Goal: Task Accomplishment & Management: Complete application form

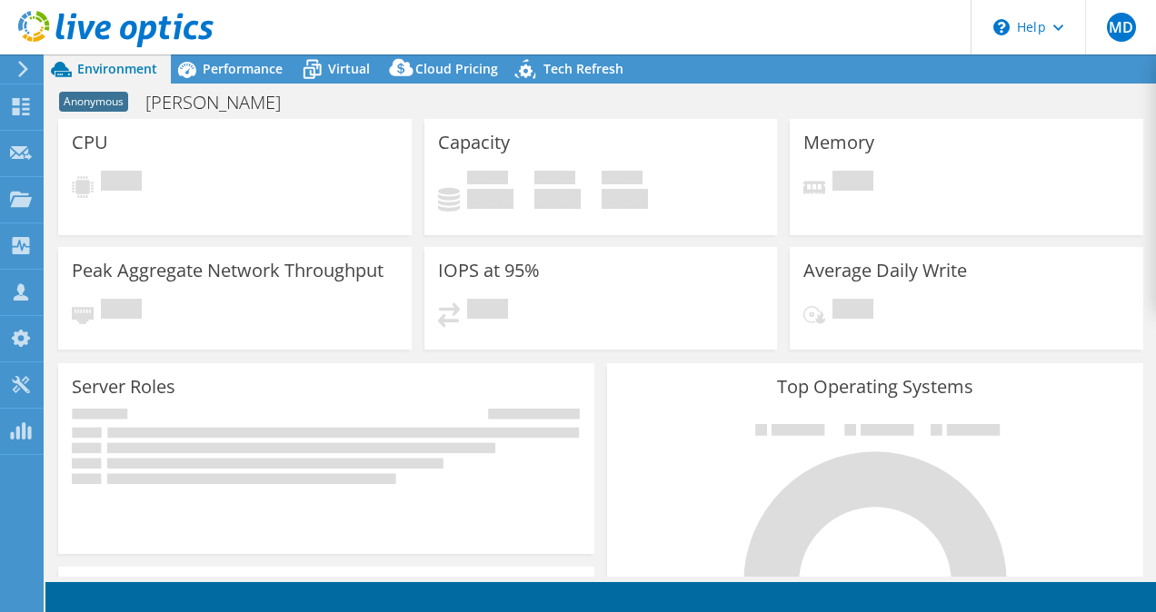
select select "USD"
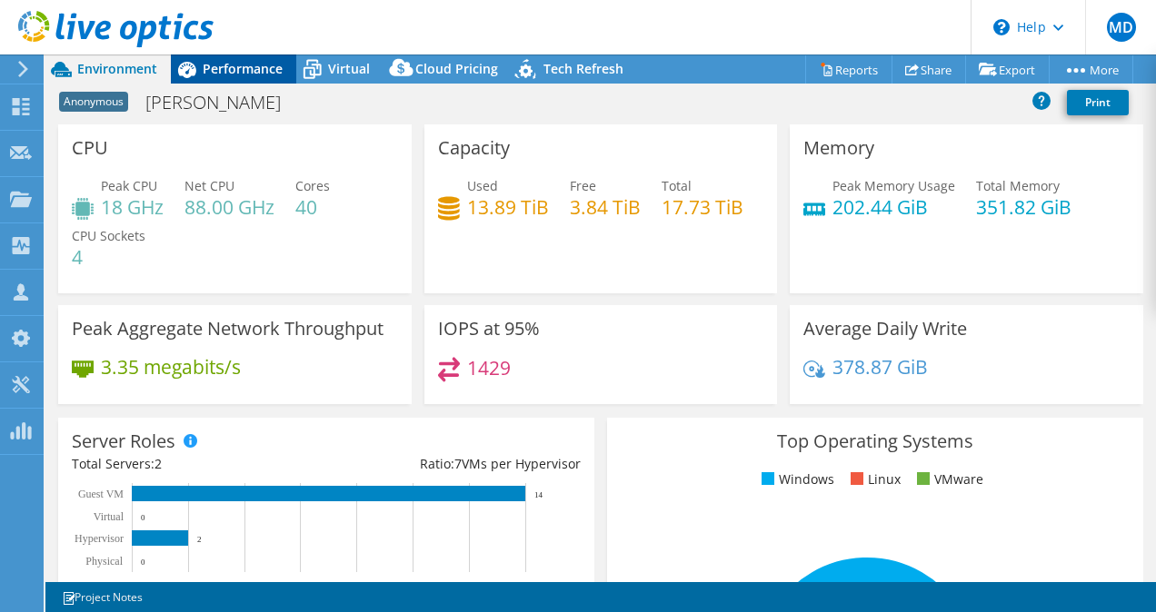
click at [244, 69] on span "Performance" at bounding box center [243, 68] width 80 height 17
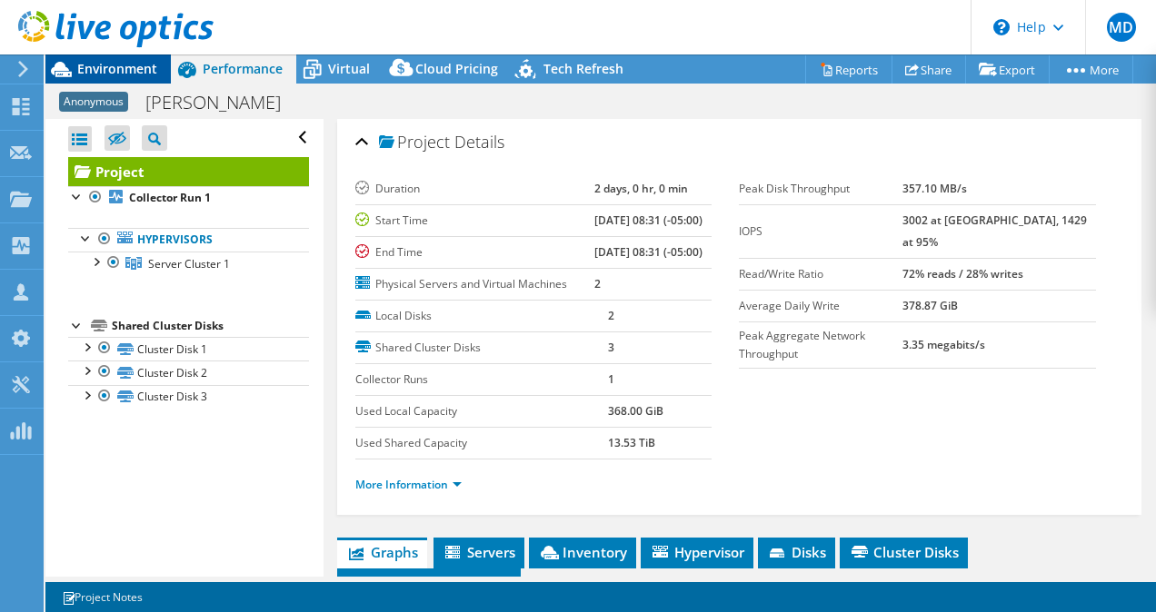
click at [142, 75] on span "Environment" at bounding box center [117, 68] width 80 height 17
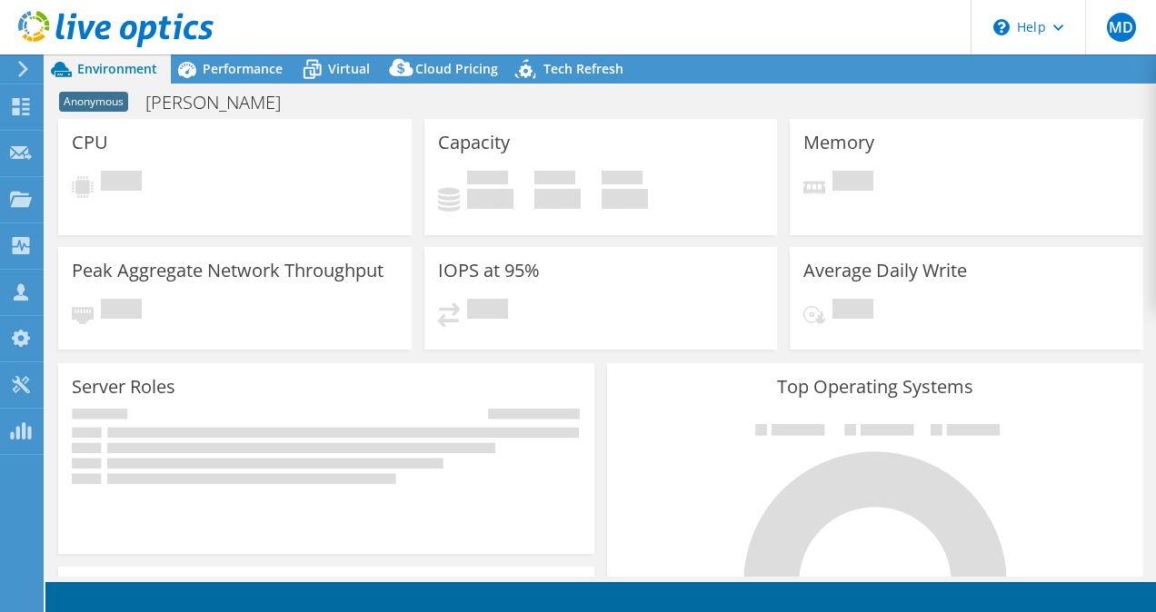
select select "USD"
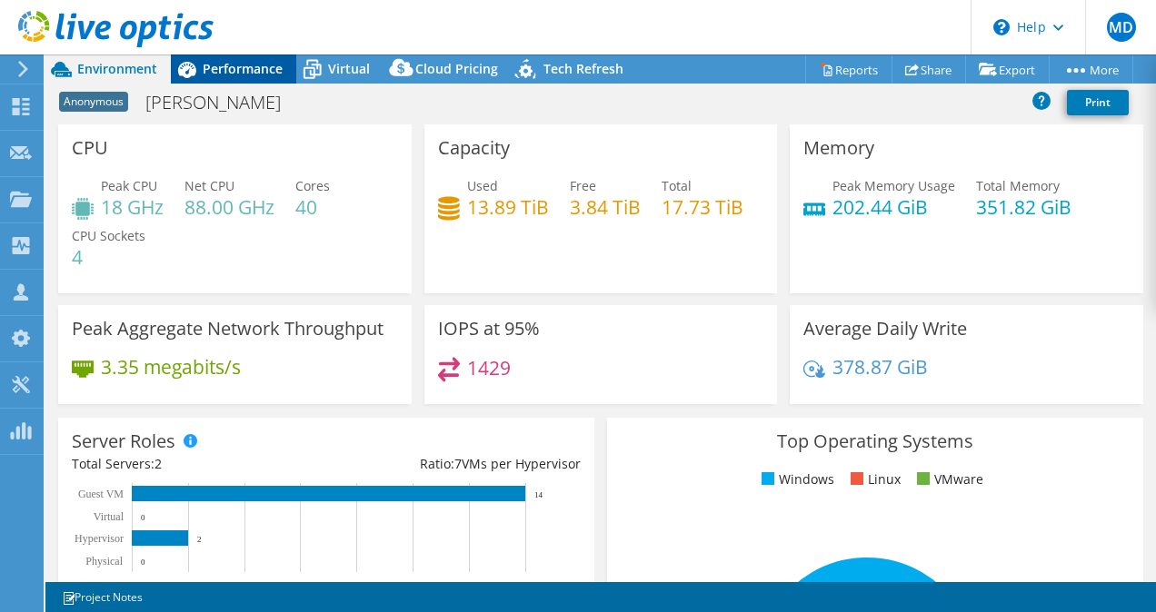
click at [276, 74] on span "Performance" at bounding box center [243, 68] width 80 height 17
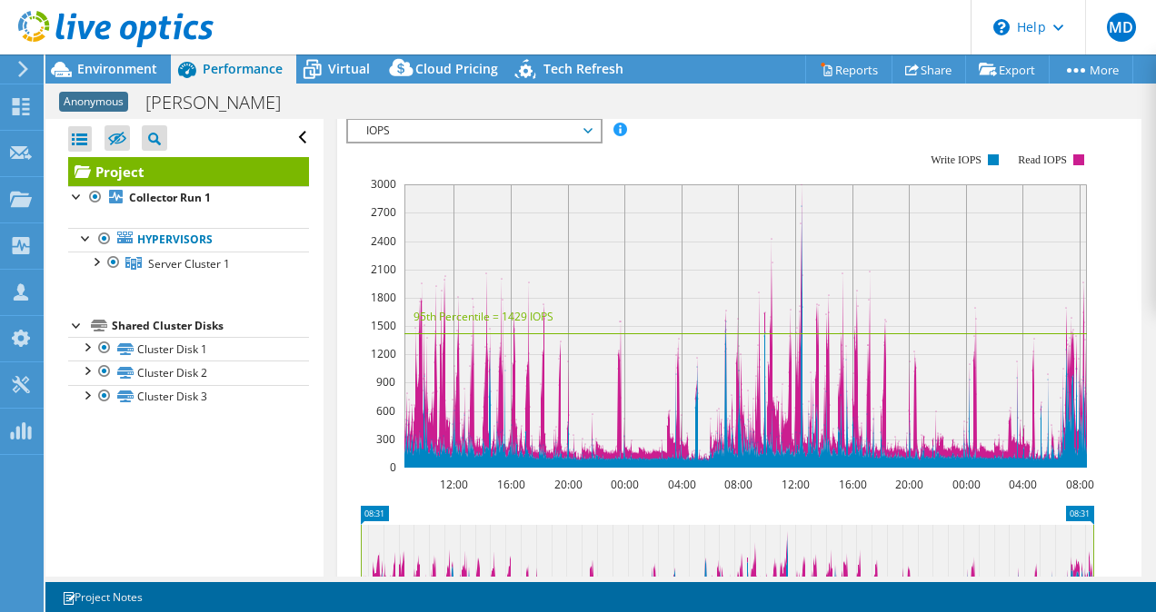
scroll to position [501, 0]
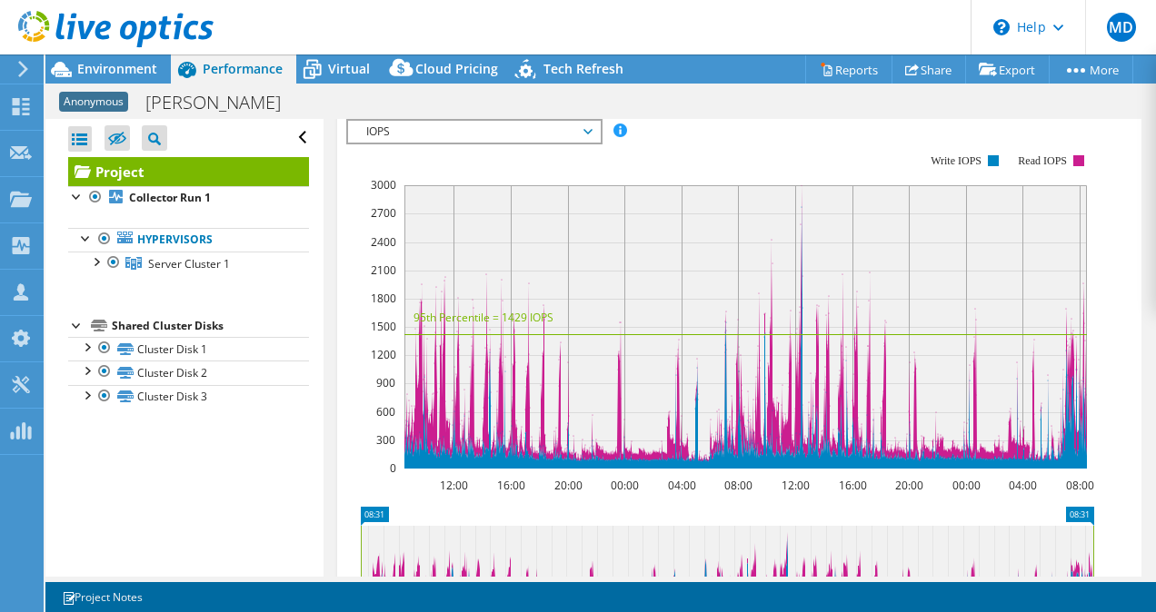
click at [441, 143] on span "IOPS" at bounding box center [474, 132] width 234 height 22
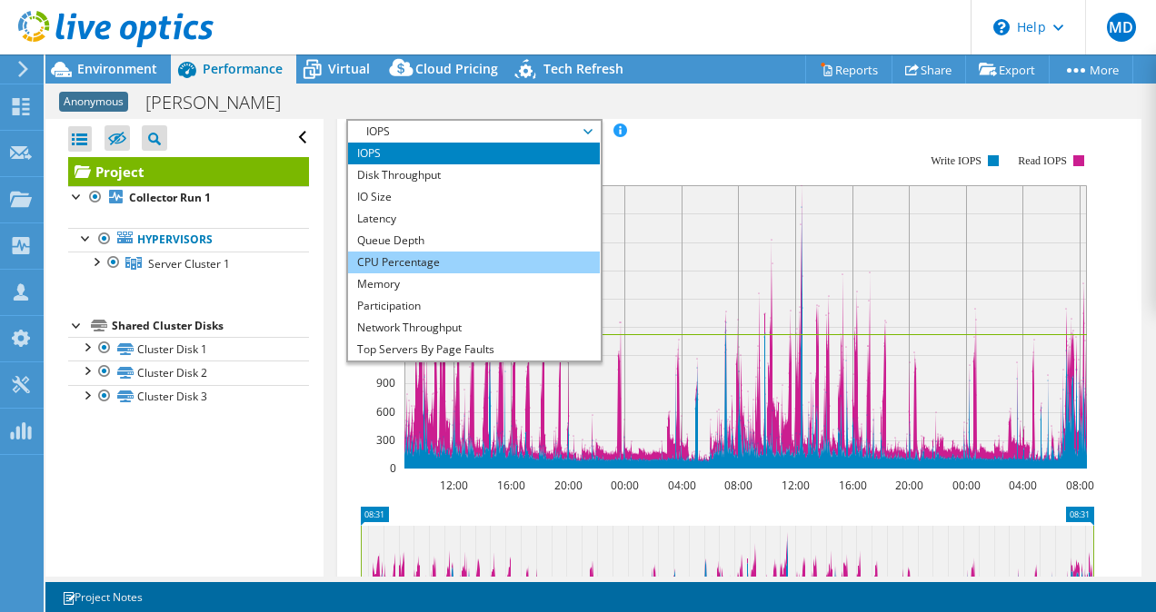
click at [415, 273] on li "CPU Percentage" at bounding box center [474, 263] width 252 height 22
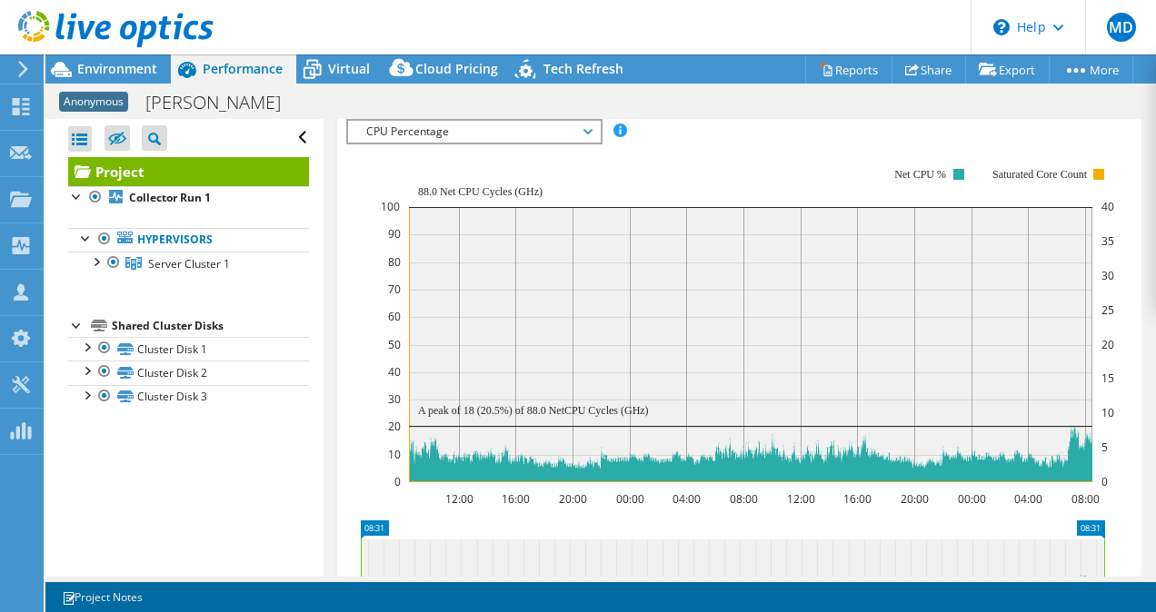
click at [474, 143] on span "CPU Percentage" at bounding box center [474, 132] width 234 height 22
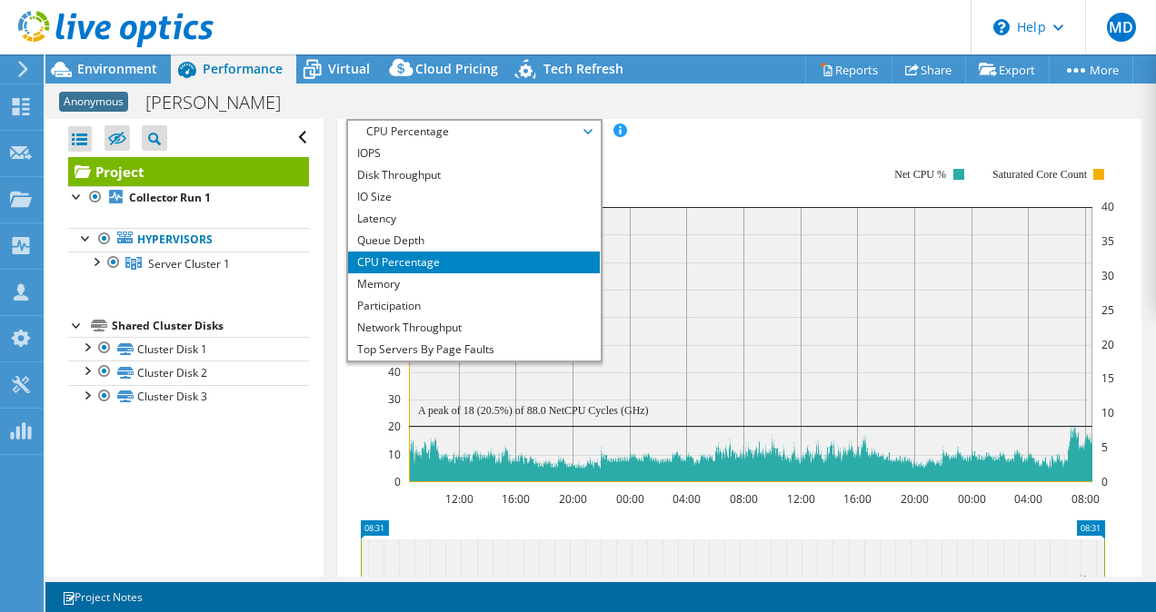
click at [154, 52] on div at bounding box center [107, 30] width 214 height 61
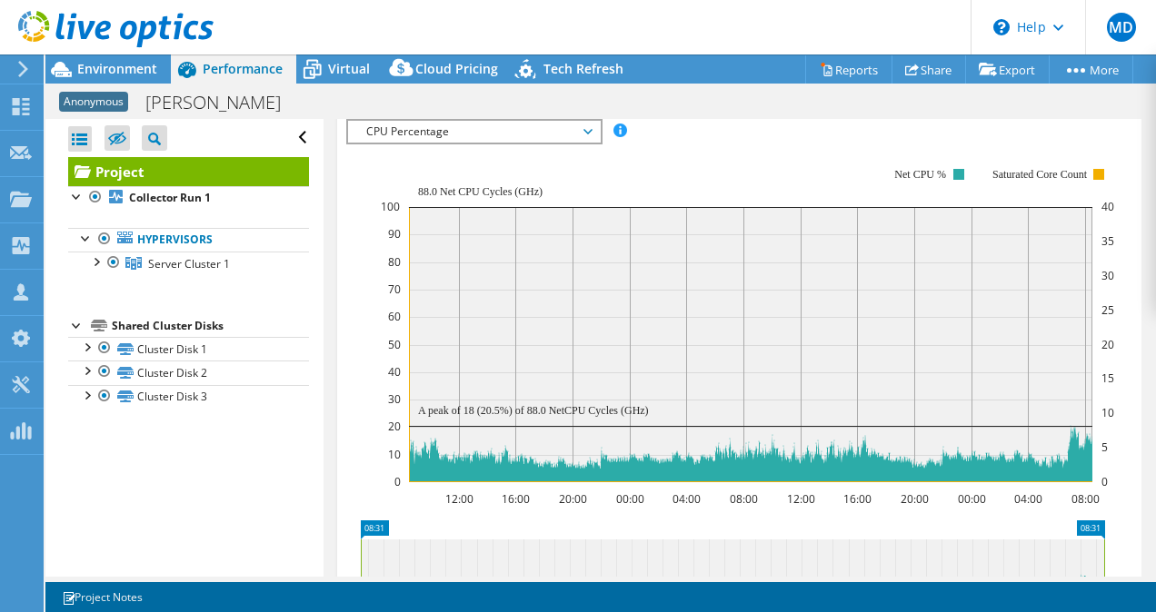
click at [142, 58] on div at bounding box center [107, 30] width 214 height 61
click at [131, 61] on span "Environment" at bounding box center [117, 68] width 80 height 17
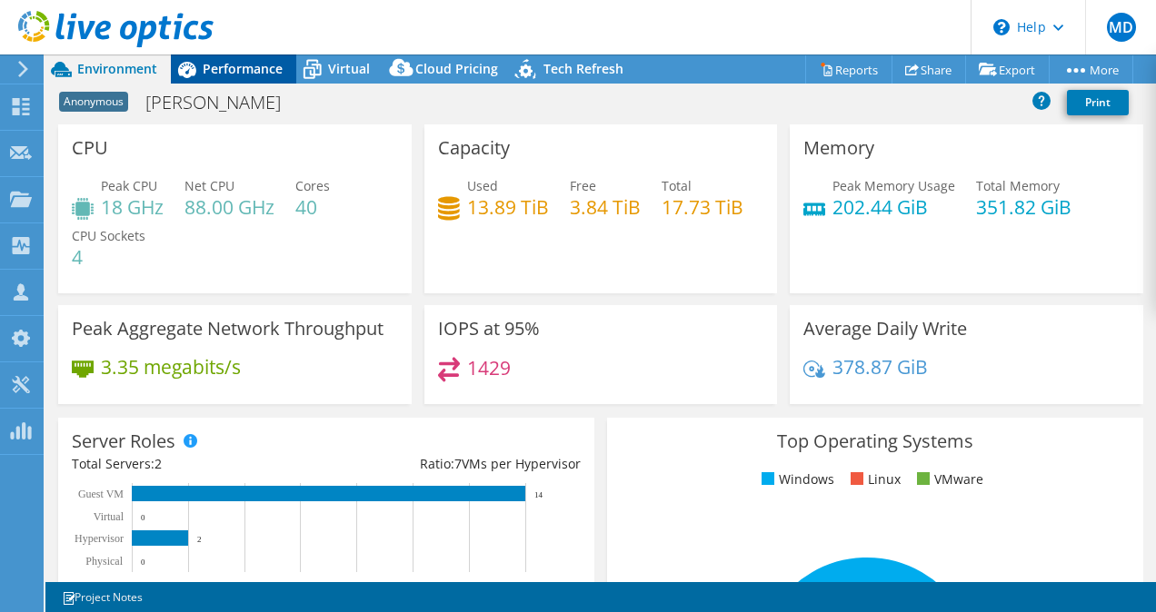
click at [216, 75] on span "Performance" at bounding box center [243, 68] width 80 height 17
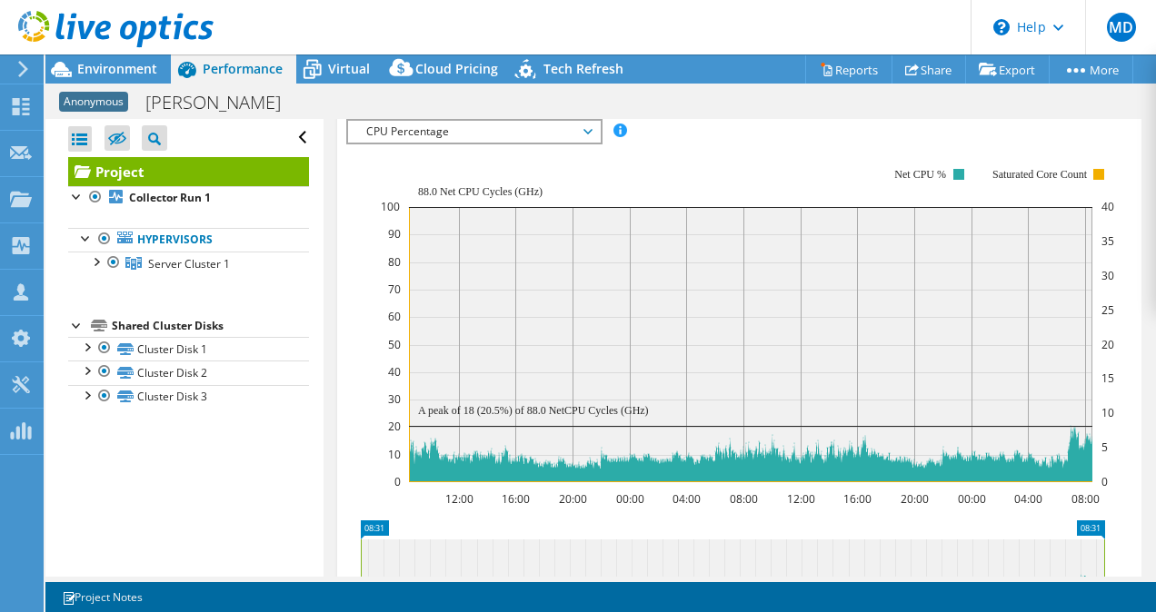
click at [434, 143] on span "CPU Percentage" at bounding box center [474, 132] width 234 height 22
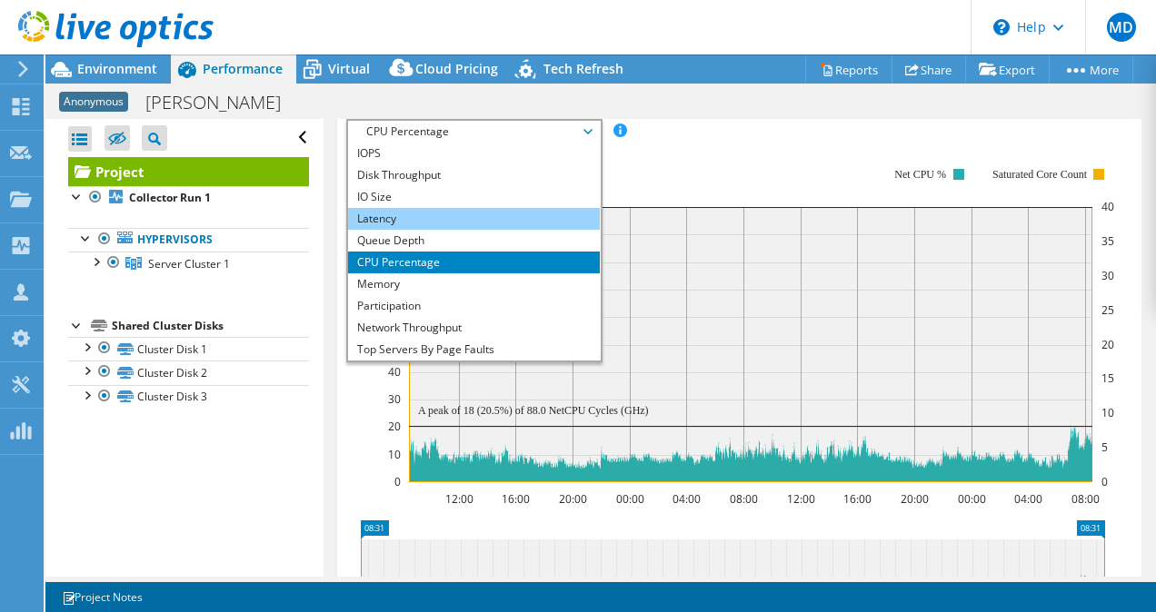
click at [424, 230] on li "Latency" at bounding box center [474, 219] width 252 height 22
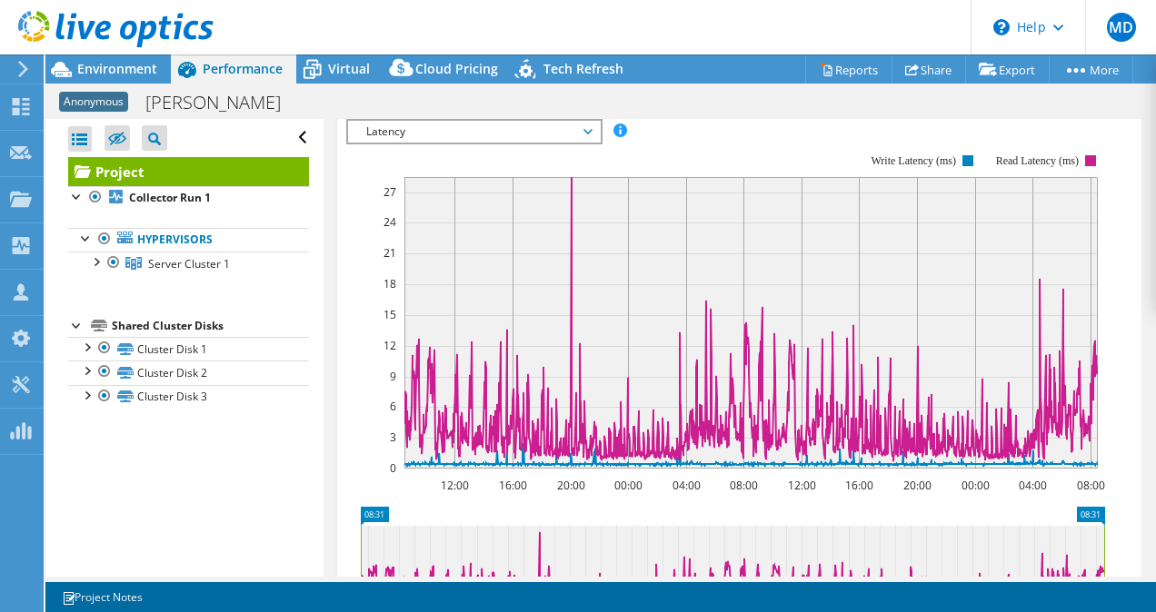
click at [546, 143] on span "Latency" at bounding box center [474, 132] width 234 height 22
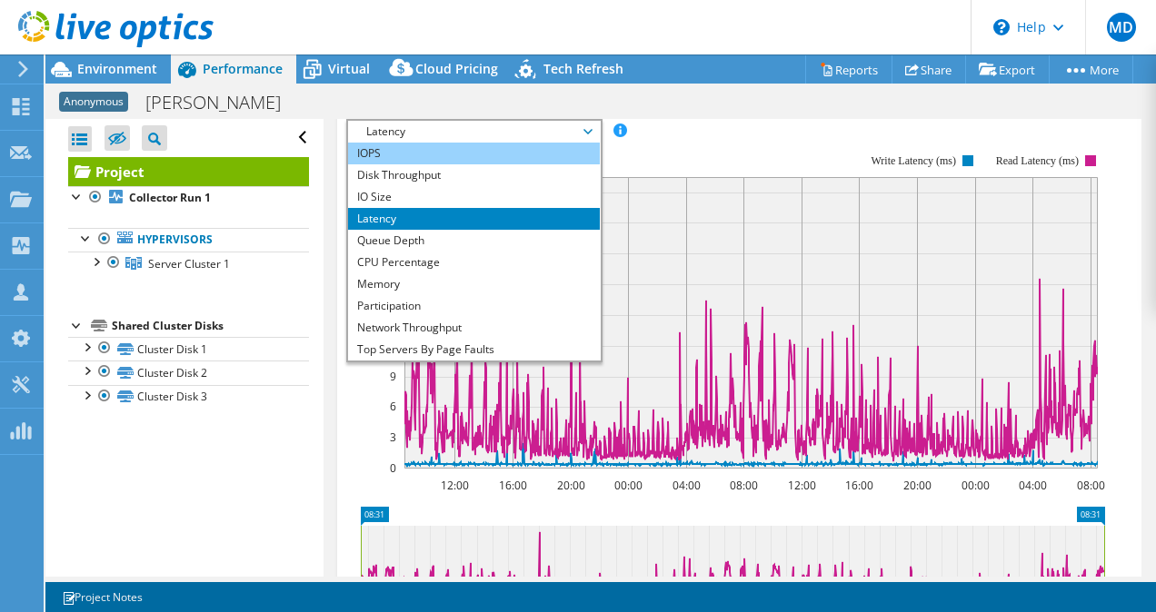
click at [522, 164] on li "IOPS" at bounding box center [474, 154] width 252 height 22
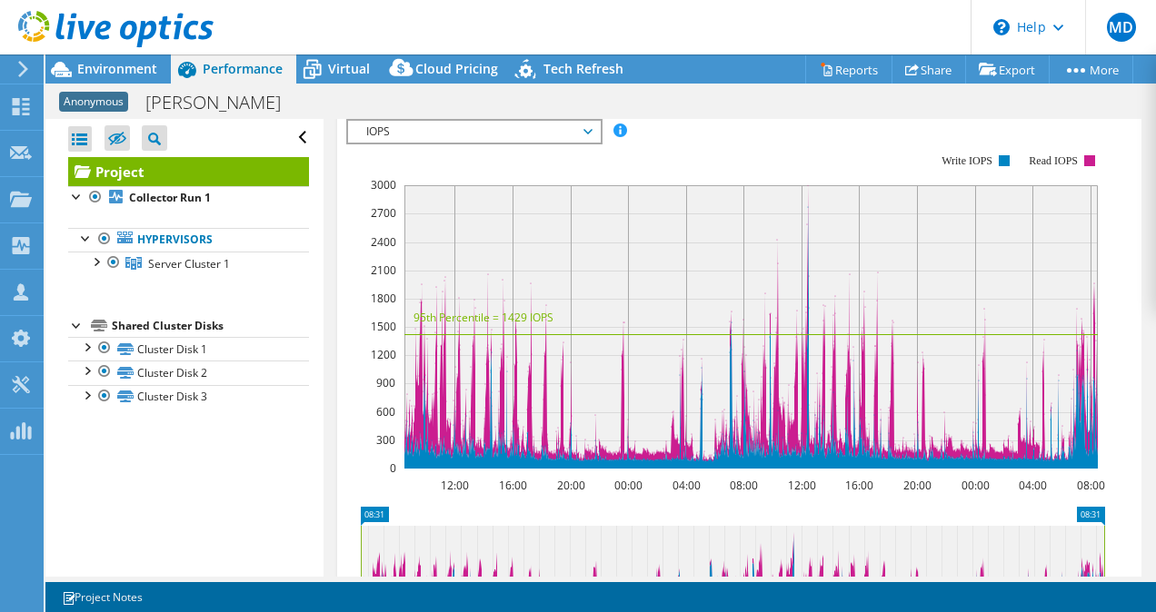
click at [553, 143] on span "IOPS" at bounding box center [474, 132] width 234 height 22
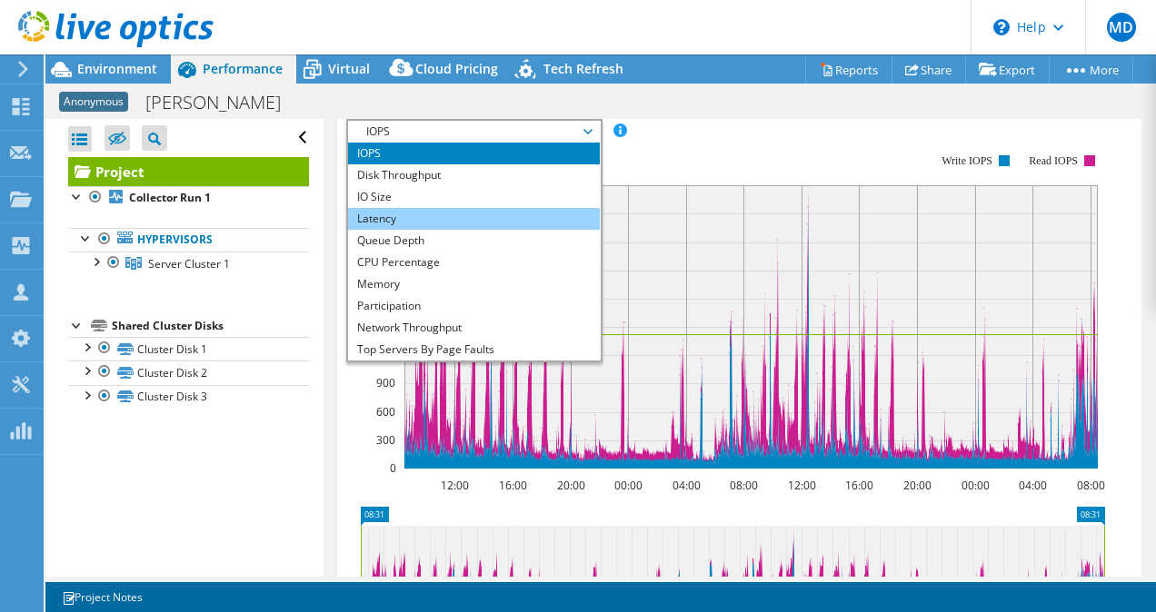
click at [476, 230] on li "Latency" at bounding box center [474, 219] width 252 height 22
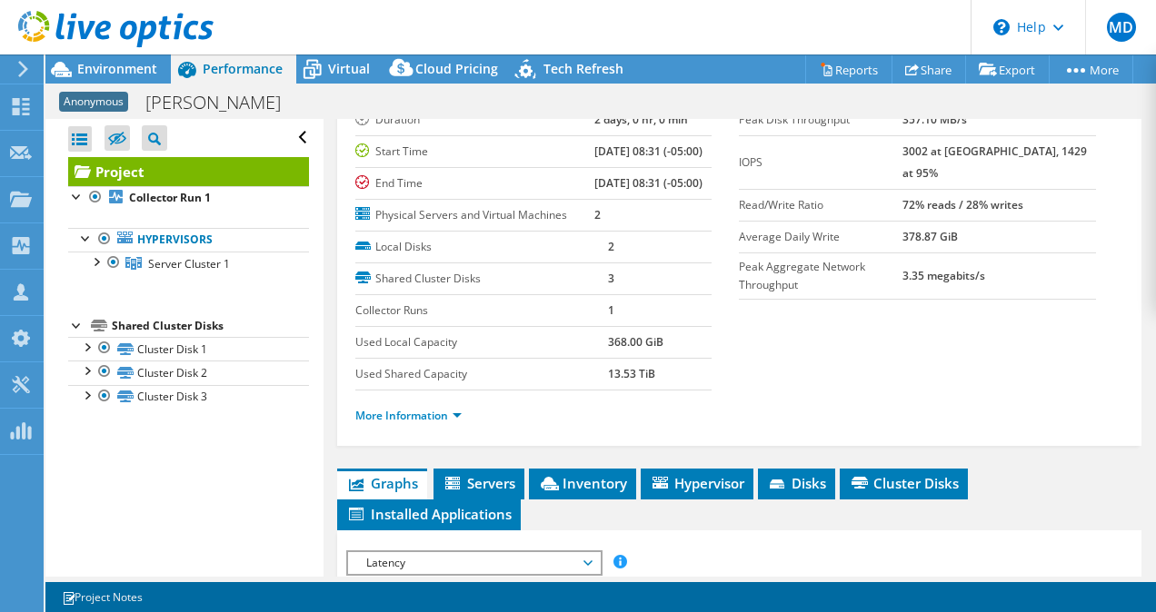
scroll to position [46, 0]
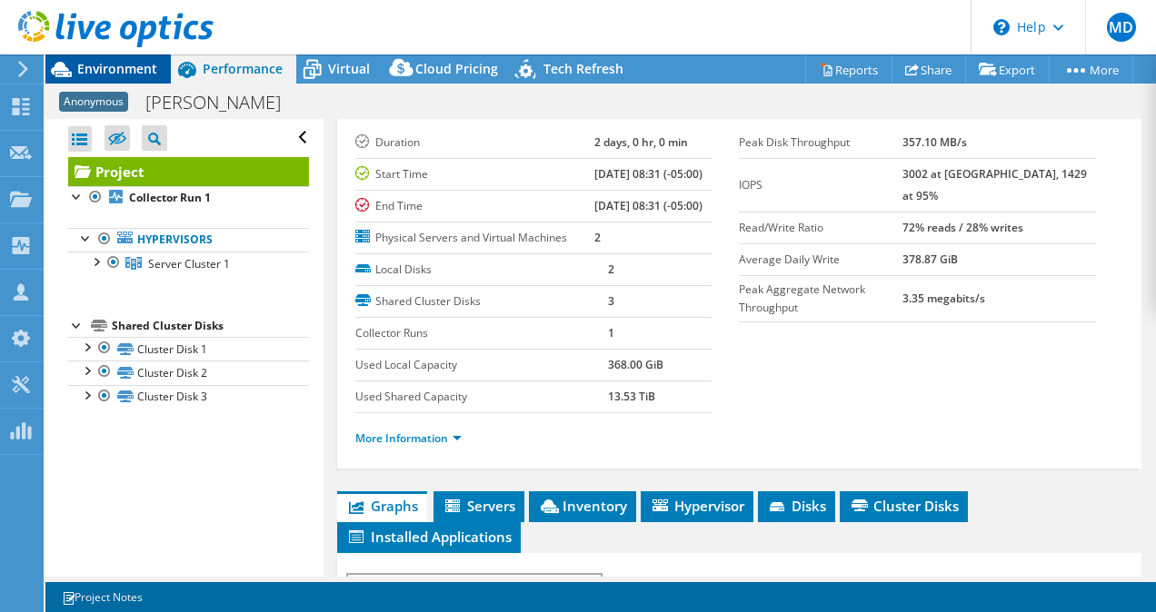
click at [109, 61] on span "Environment" at bounding box center [117, 68] width 80 height 17
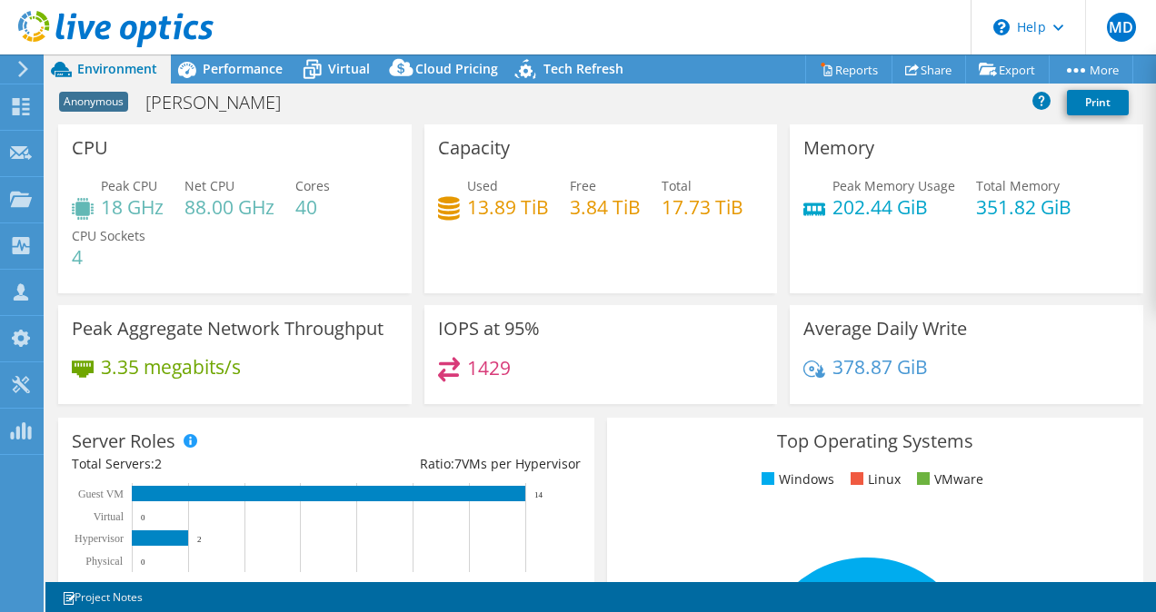
click at [381, 122] on div "Anonymous Humphrey Print" at bounding box center [600, 104] width 1110 height 39
click at [929, 160] on div "Memory Peak Memory Usage 202.44 GiB Total Memory 351.82 GiB" at bounding box center [966, 208] width 353 height 169
click at [244, 69] on span "Performance" at bounding box center [243, 68] width 80 height 17
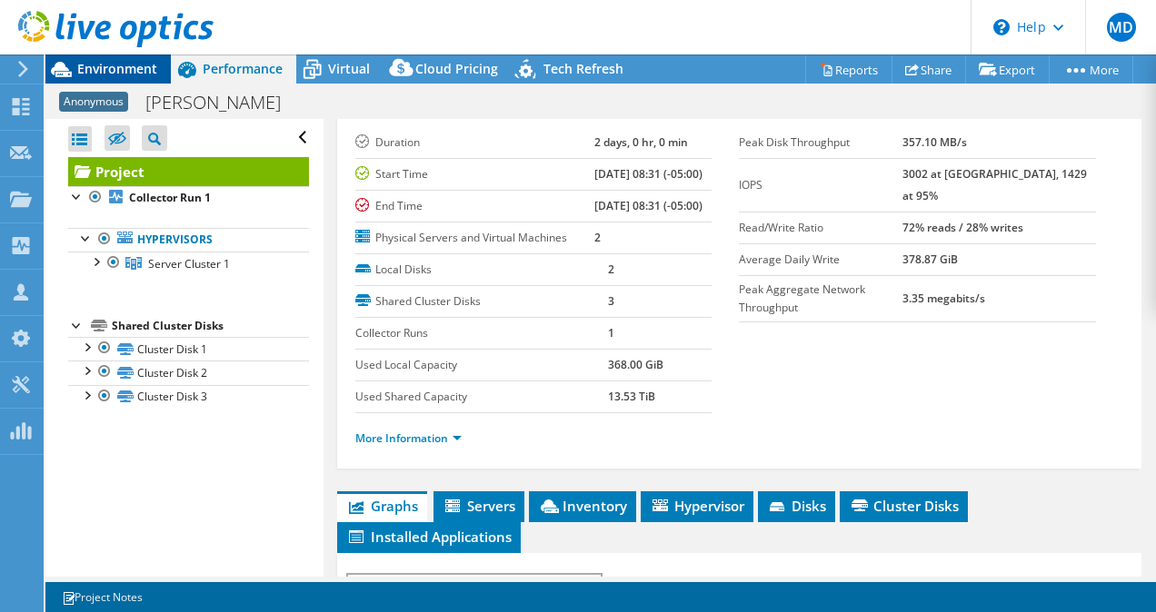
click at [138, 69] on span "Environment" at bounding box center [117, 68] width 80 height 17
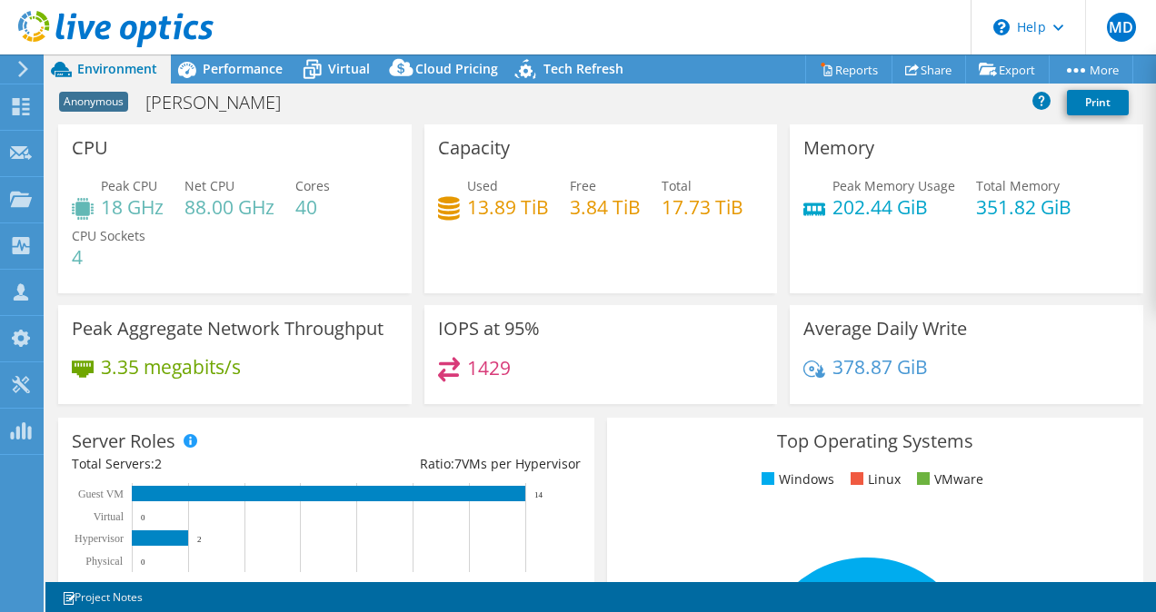
click at [279, 149] on div "CPU Peak CPU 18 GHz Net CPU 88.00 GHz Cores 40 CPU Sockets 4" at bounding box center [234, 208] width 353 height 169
click at [742, 302] on div "Capacity Used 13.89 TiB Free 3.84 TiB Total 17.73 TiB" at bounding box center [601, 214] width 366 height 181
click at [251, 70] on span "Performance" at bounding box center [243, 68] width 80 height 17
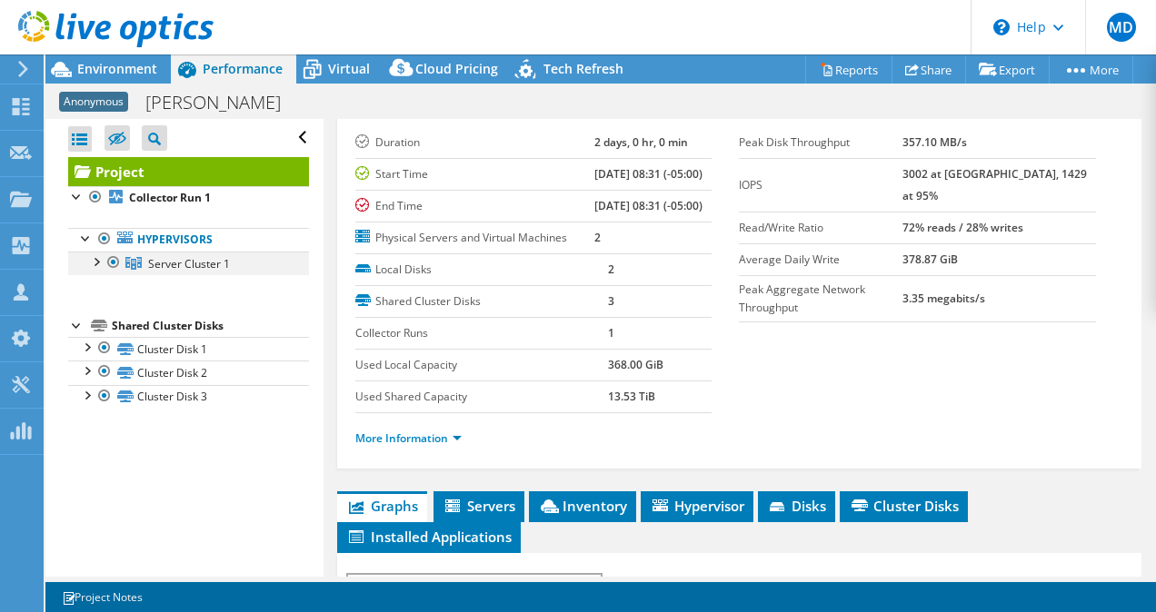
click at [93, 262] on div at bounding box center [95, 261] width 18 height 18
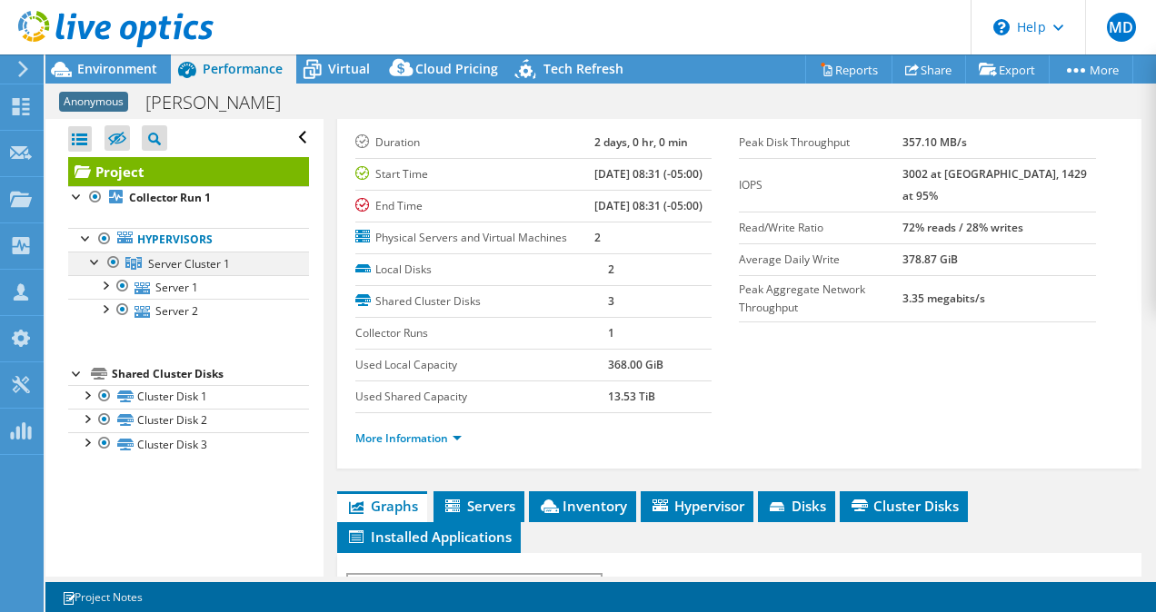
click at [93, 262] on div at bounding box center [95, 261] width 18 height 18
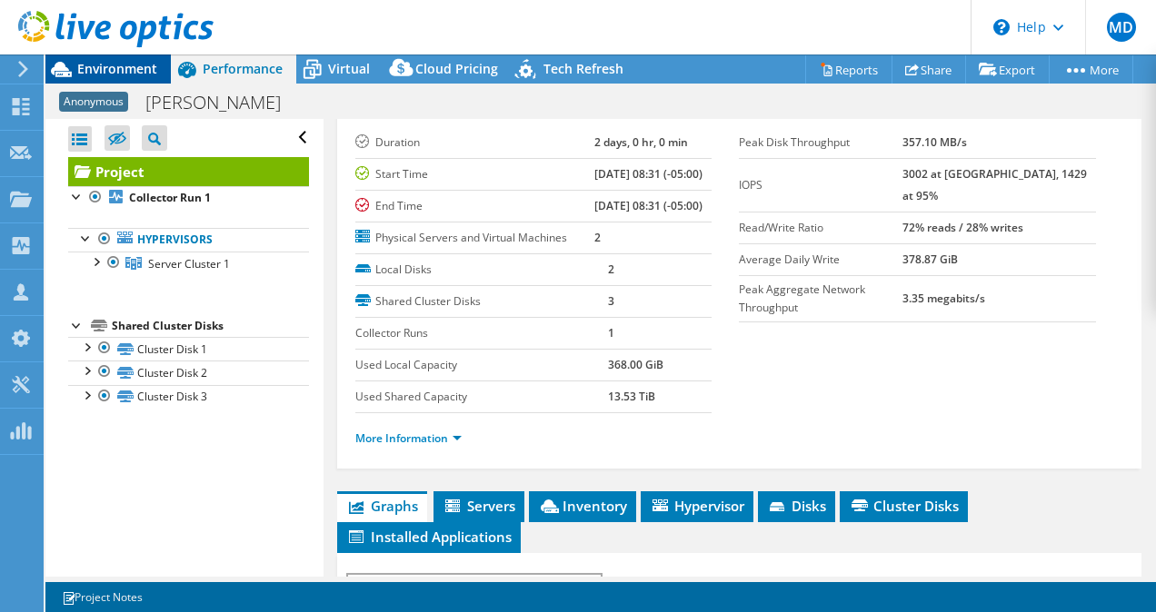
click at [137, 66] on span "Environment" at bounding box center [117, 68] width 80 height 17
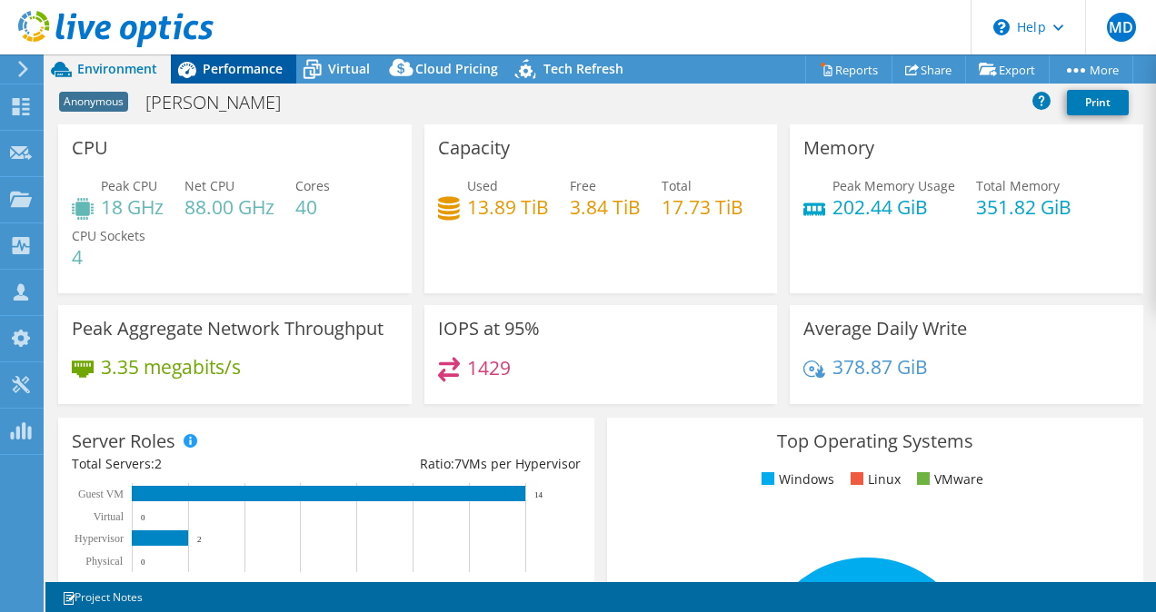
click at [249, 64] on span "Performance" at bounding box center [243, 68] width 80 height 17
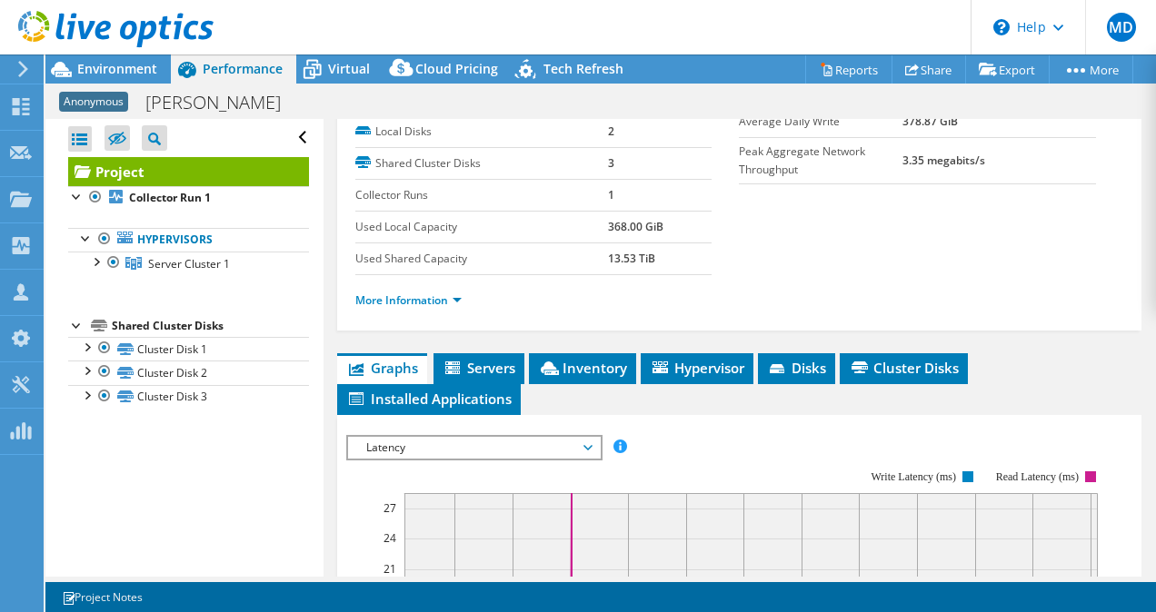
scroll to position [185, 0]
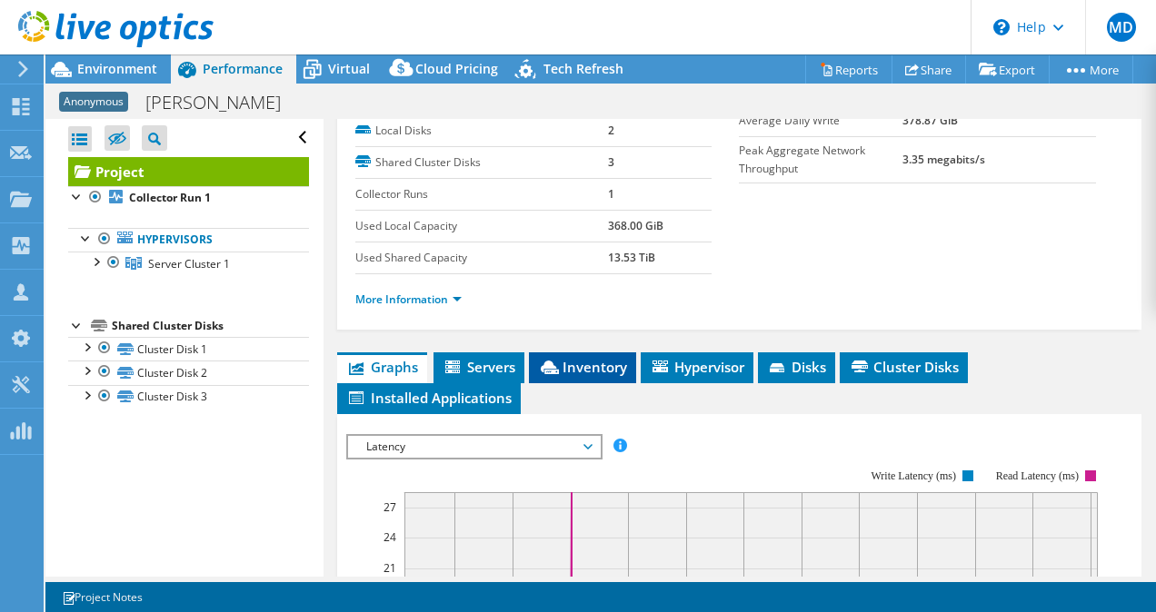
click at [611, 383] on li "Inventory" at bounding box center [582, 368] width 107 height 31
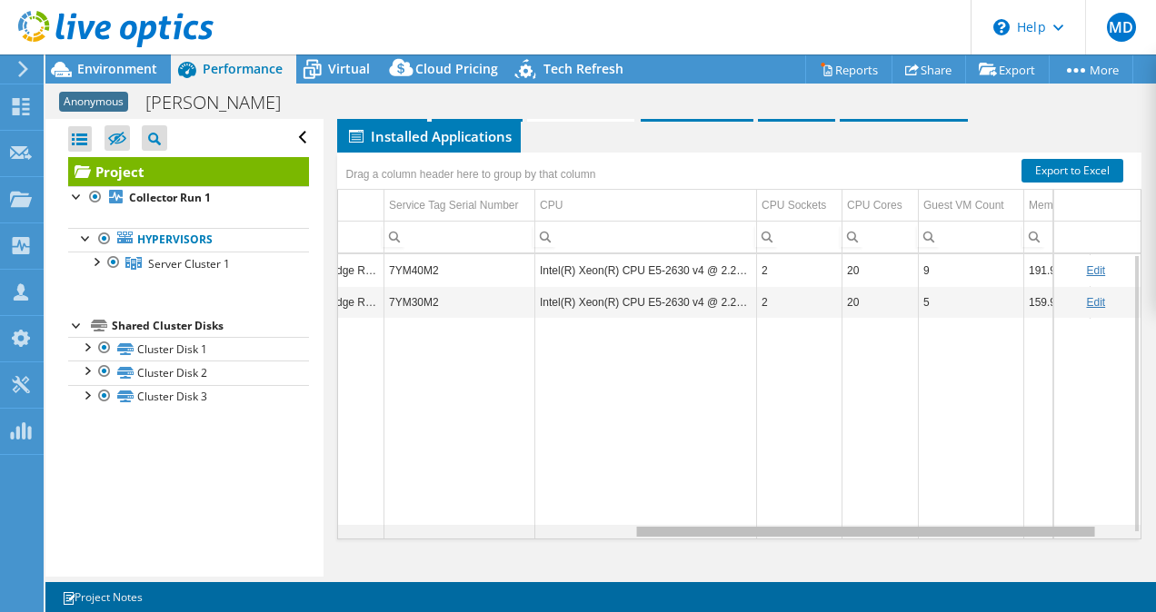
scroll to position [0, 0]
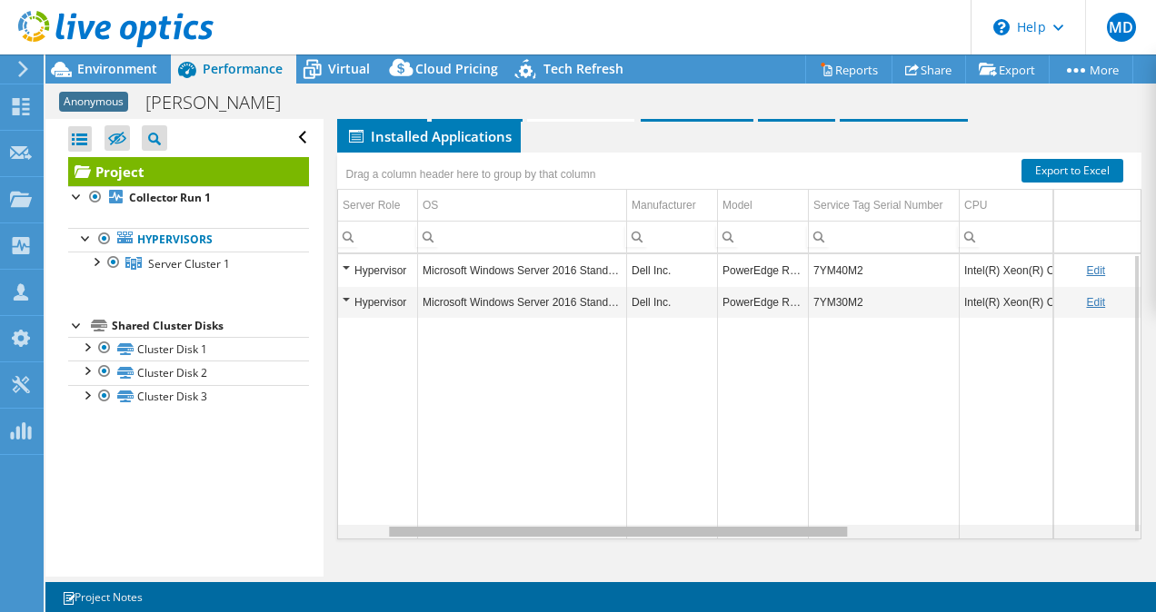
drag, startPoint x: 563, startPoint y: 562, endPoint x: 621, endPoint y: 529, distance: 66.7
click at [621, 529] on body "MD Channel Partner Mithcell Donnan mdonnan@abtechtechnologies.com Abtech Techno…" at bounding box center [578, 306] width 1156 height 612
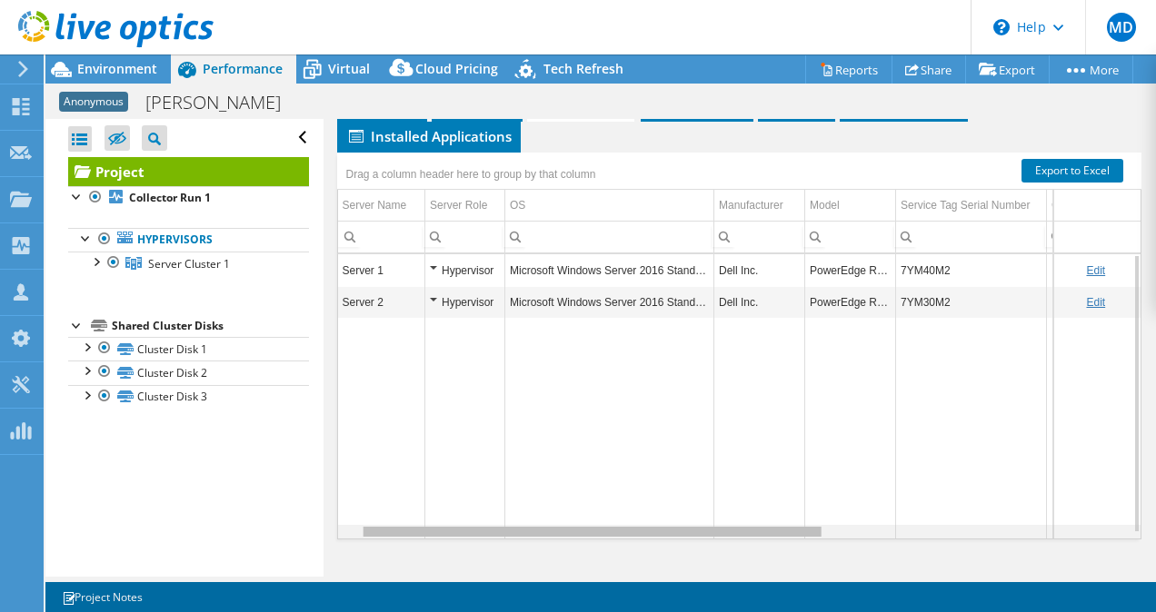
drag, startPoint x: 614, startPoint y: 558, endPoint x: 522, endPoint y: 546, distance: 92.5
click at [522, 546] on body "MD Channel Partner Mithcell Donnan mdonnan@abtechtechnologies.com Abtech Techno…" at bounding box center [578, 306] width 1156 height 612
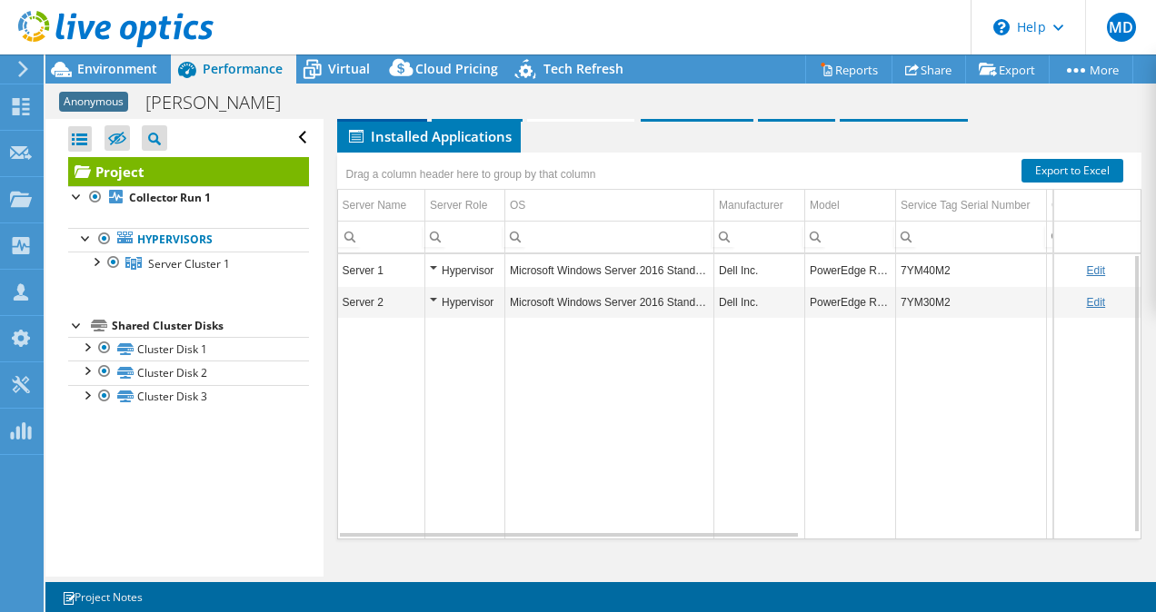
click at [389, 114] on span "Graphs" at bounding box center [382, 105] width 72 height 18
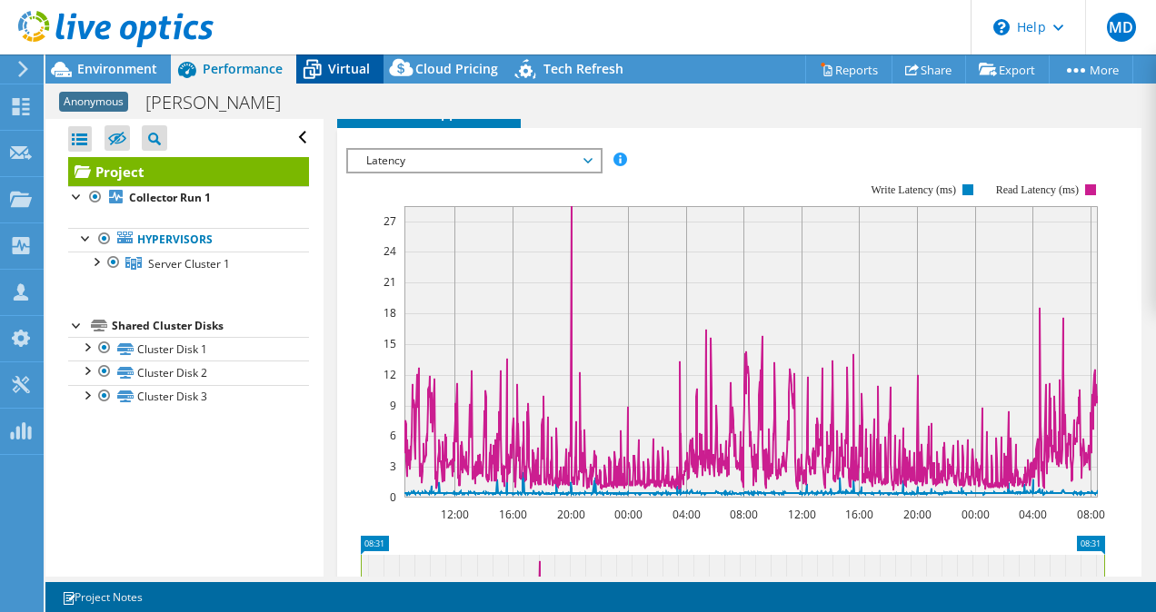
click at [333, 55] on div "Virtual" at bounding box center [339, 69] width 87 height 29
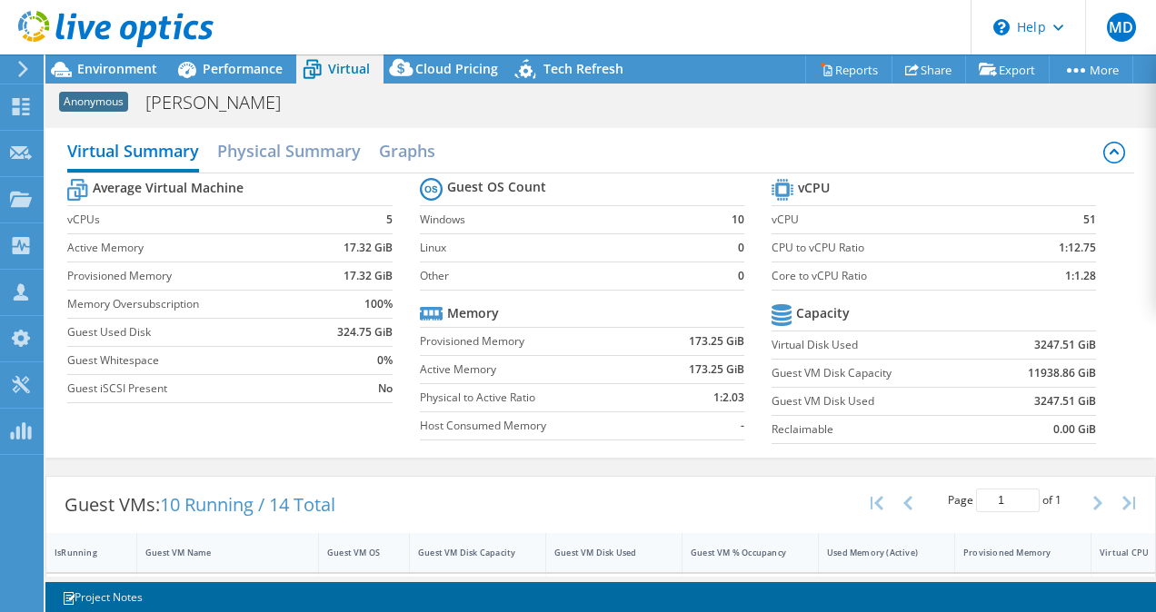
click at [1110, 298] on div "Average Virtual Machine vCPUs 5 Active Memory 17.32 GiB Provisioned Memory 17.3…" at bounding box center [600, 314] width 1066 height 280
click at [1097, 279] on section "vCPU vCPU 51 CPU to vCPU Ratio 1:12.75 Core to vCPU Ratio 1:1.28 Capacity Virtu…" at bounding box center [947, 313] width 352 height 279
click at [241, 67] on span "Performance" at bounding box center [243, 68] width 80 height 17
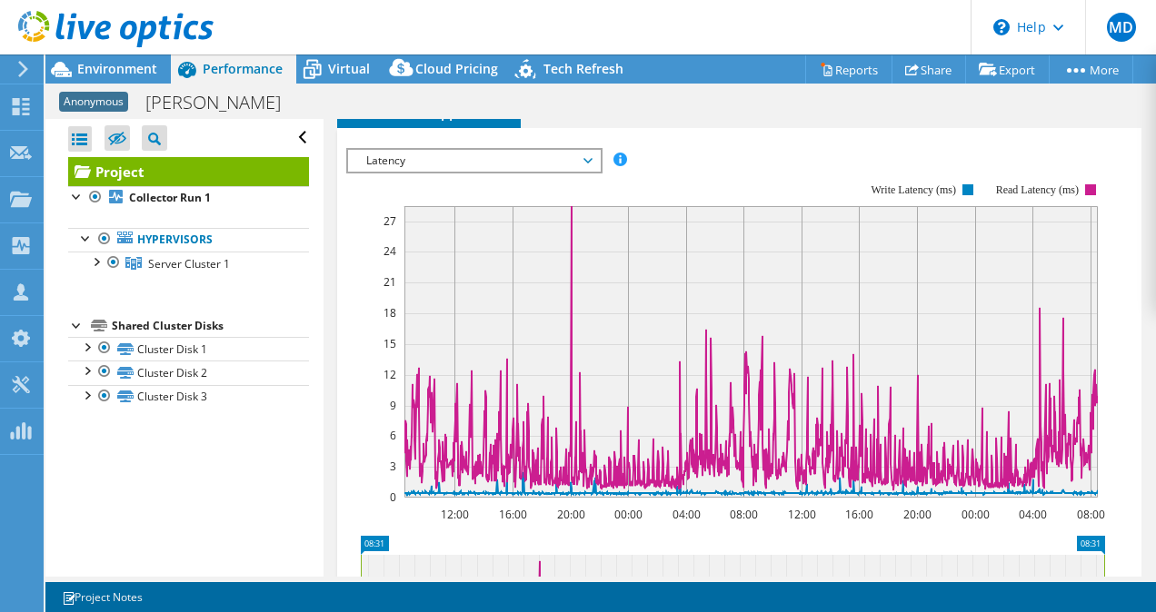
click at [444, 172] on span "Latency" at bounding box center [474, 161] width 234 height 22
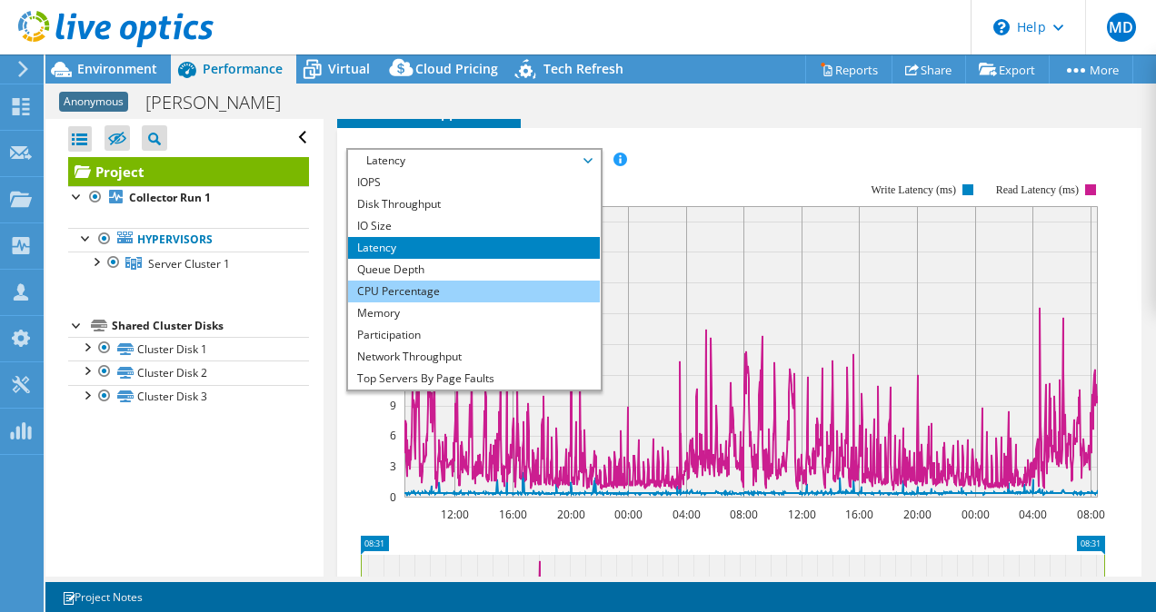
click at [433, 303] on li "CPU Percentage" at bounding box center [474, 292] width 252 height 22
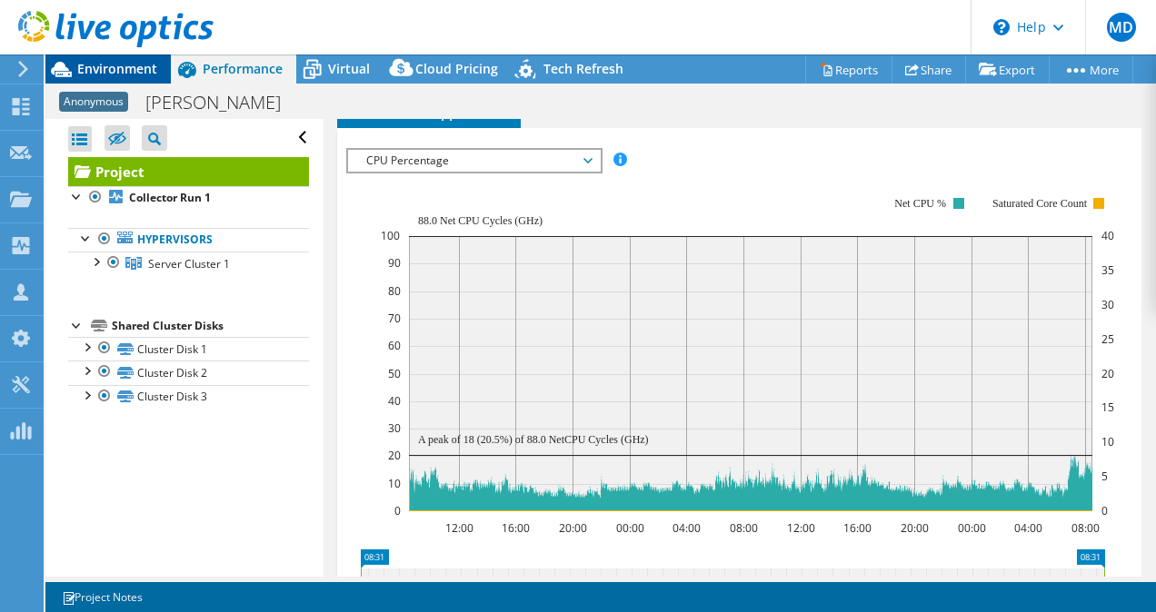
click at [145, 65] on span "Environment" at bounding box center [117, 68] width 80 height 17
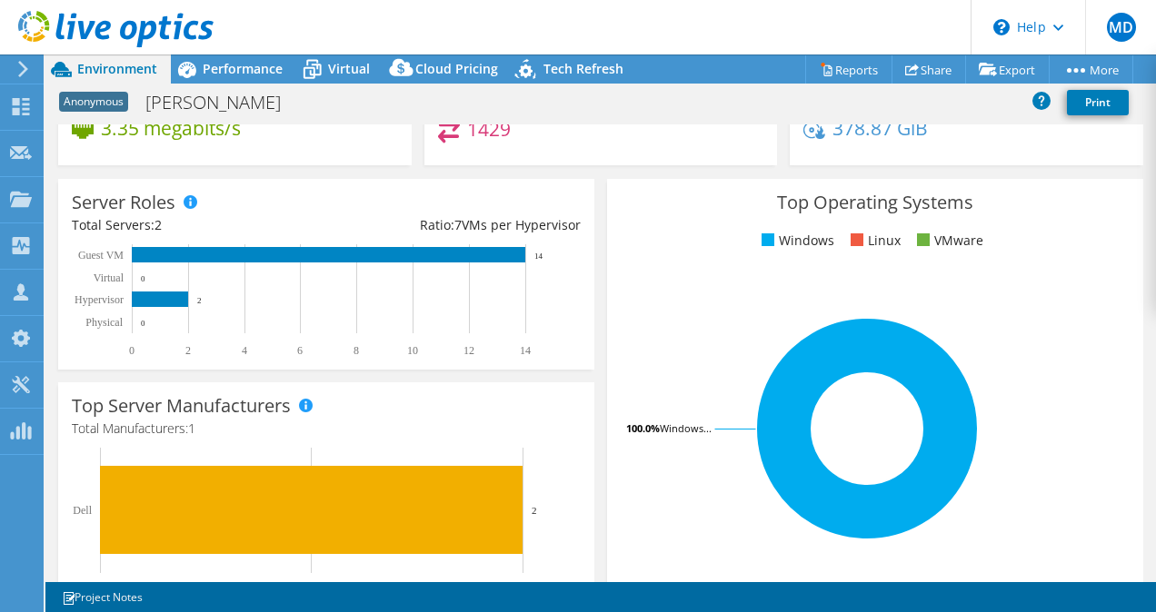
scroll to position [261, 0]
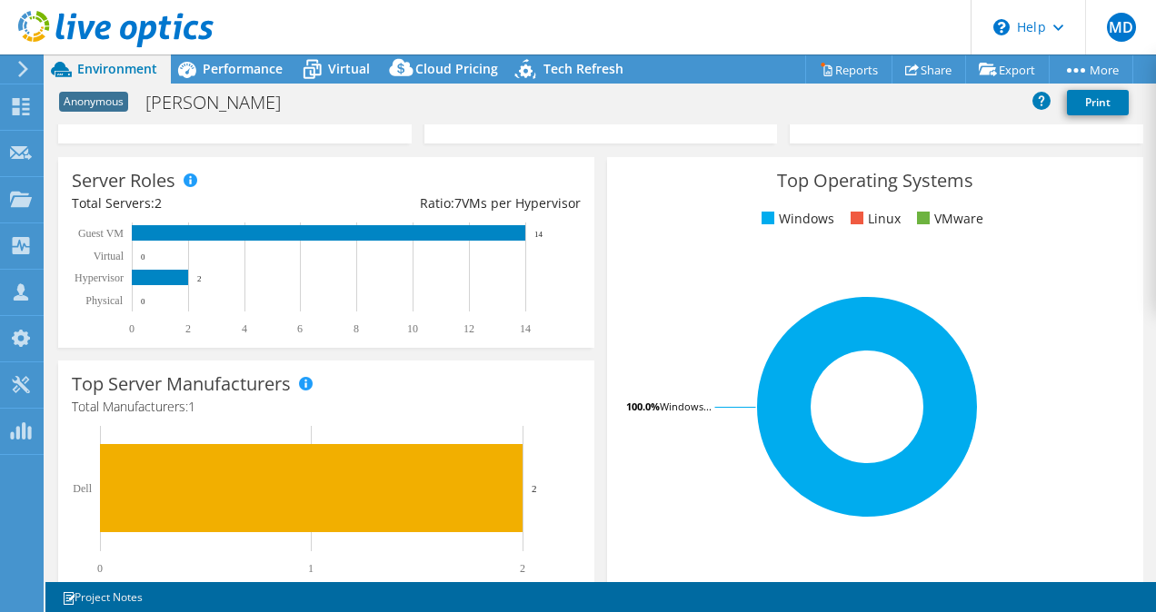
click at [245, 54] on header "MD Channel Partner Mithcell Donnan mdonnan@abtechtechnologies.com Abtech Techno…" at bounding box center [578, 27] width 1156 height 55
click at [233, 74] on span "Performance" at bounding box center [243, 68] width 80 height 17
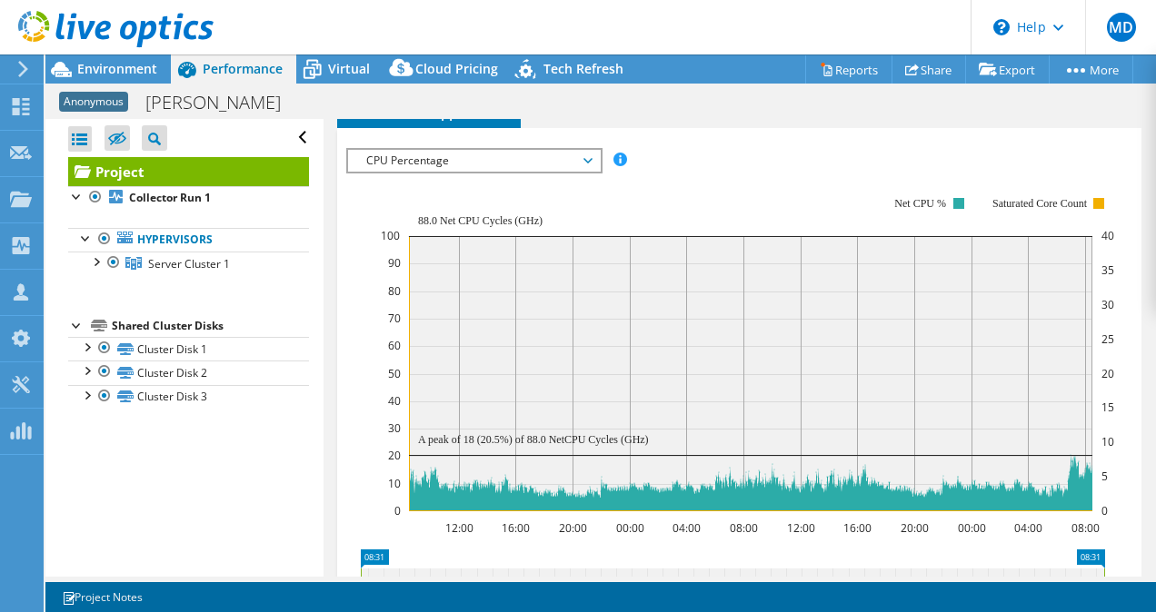
scroll to position [0, 0]
click at [612, 90] on span "Inventory" at bounding box center [582, 81] width 89 height 18
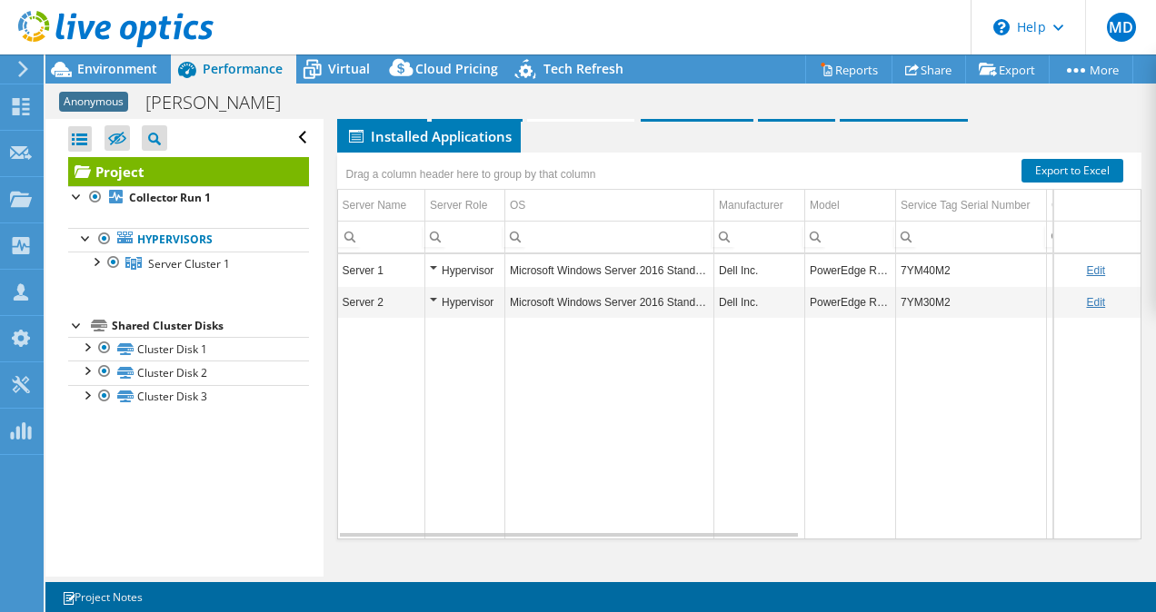
scroll to position [258, 0]
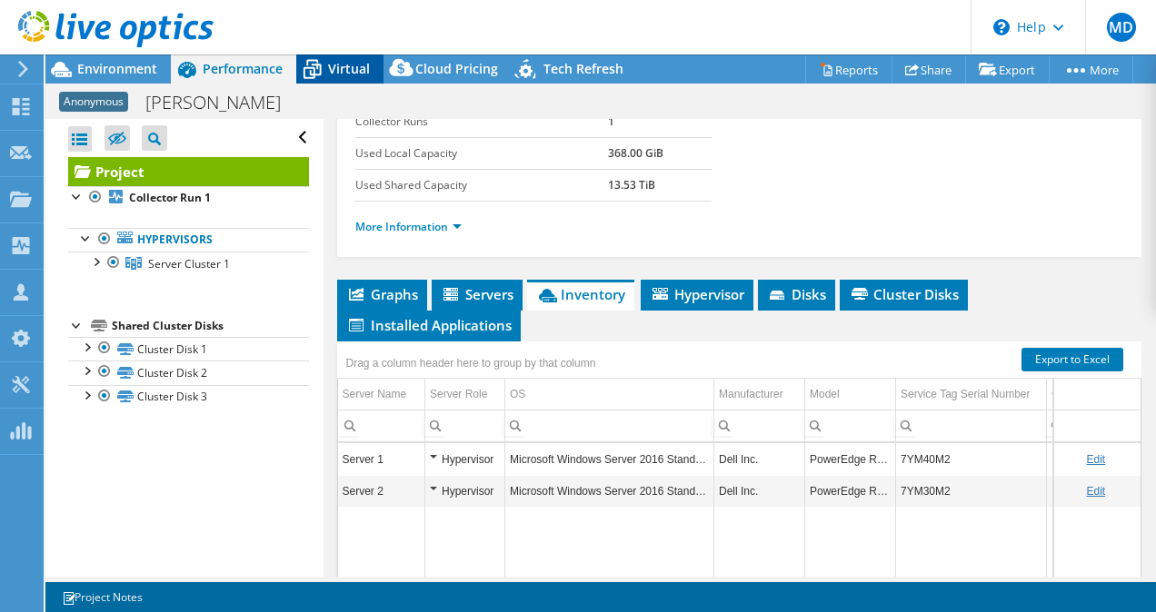
click at [359, 71] on span "Virtual" at bounding box center [349, 68] width 42 height 17
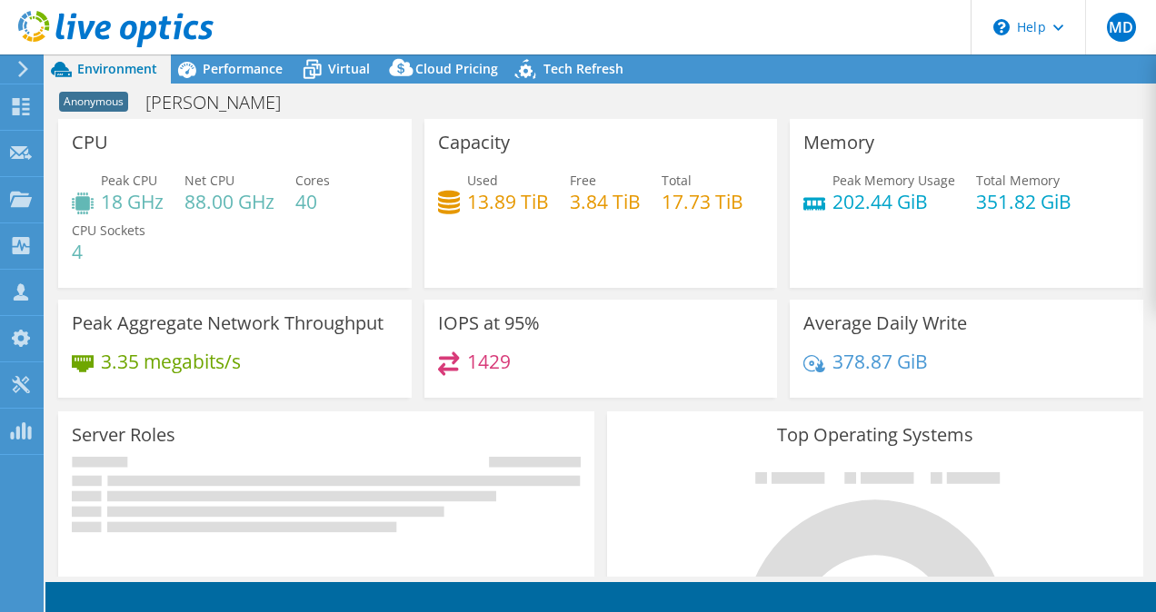
select select "USD"
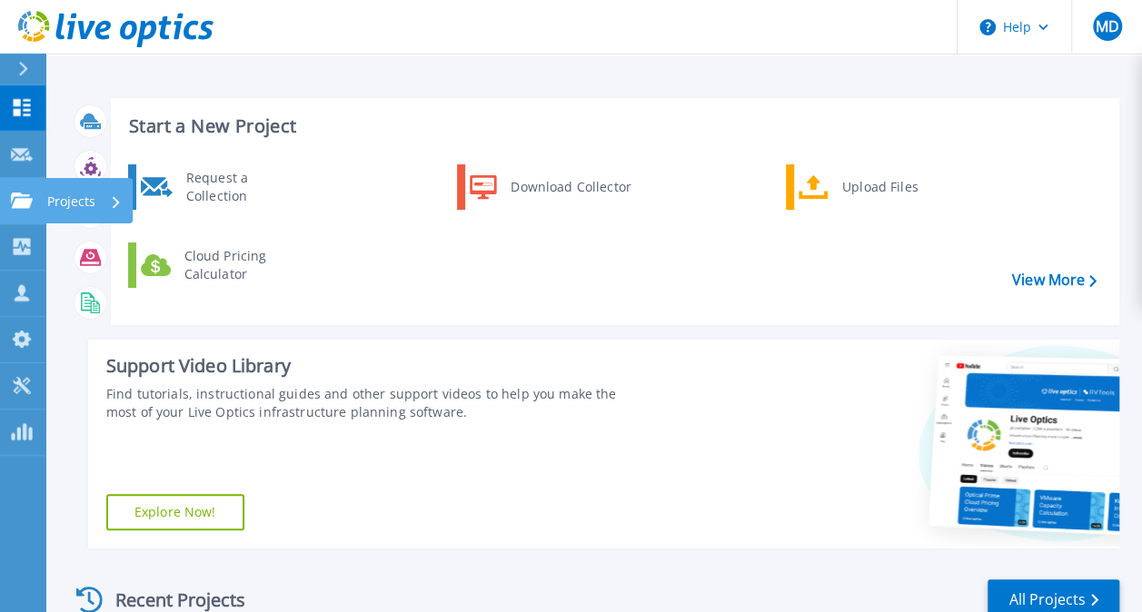
click at [20, 194] on icon at bounding box center [22, 200] width 22 height 15
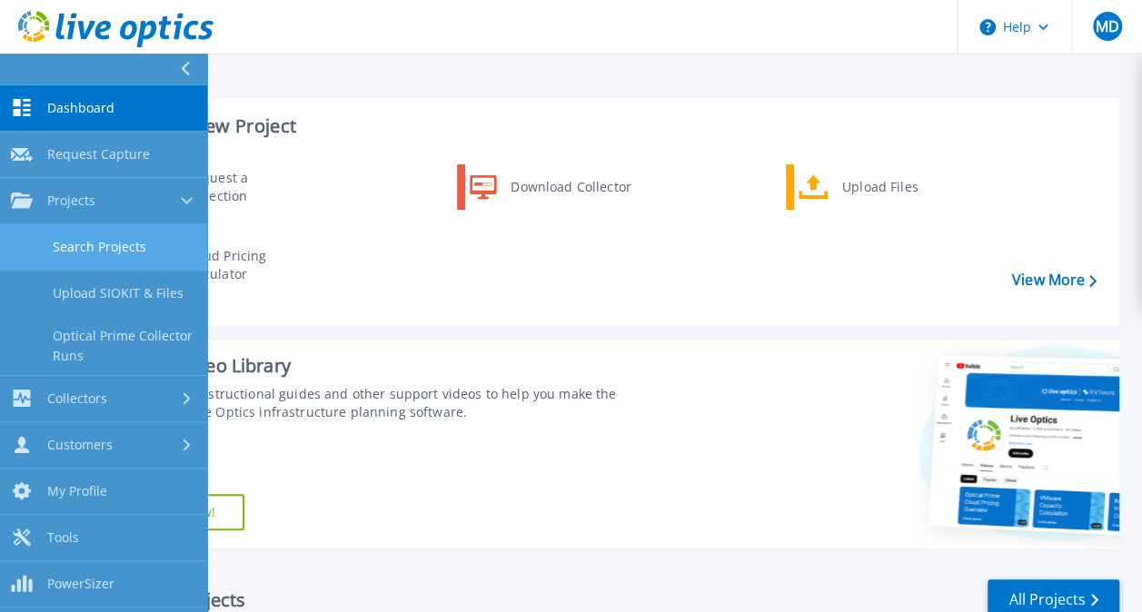
click at [89, 247] on link "Search Projects" at bounding box center [103, 247] width 207 height 46
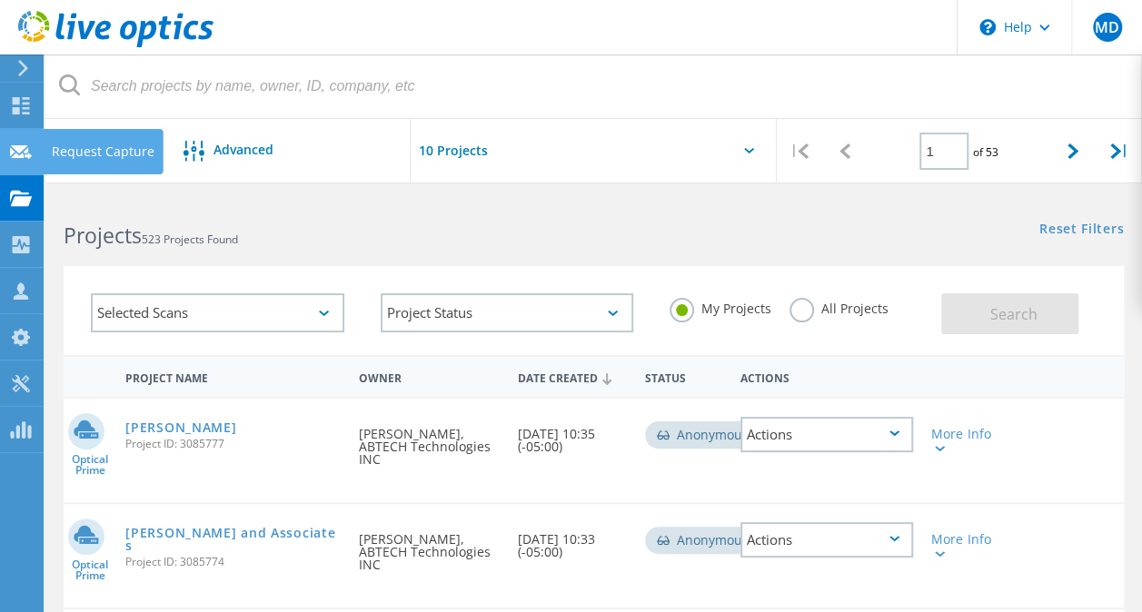
click at [16, 153] on use at bounding box center [21, 151] width 22 height 14
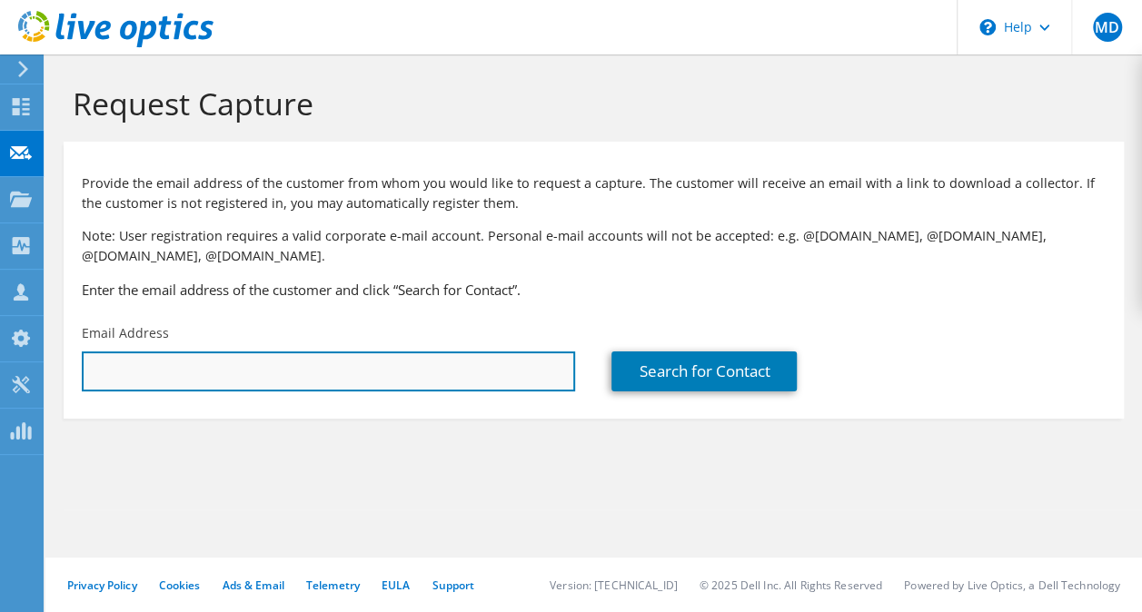
click at [254, 375] on input "text" at bounding box center [328, 372] width 493 height 40
paste input "[PERSON_NAME][EMAIL_ADDRESS][PERSON_NAME][DOMAIN_NAME]"
type input "[PERSON_NAME][EMAIL_ADDRESS][PERSON_NAME][DOMAIN_NAME]"
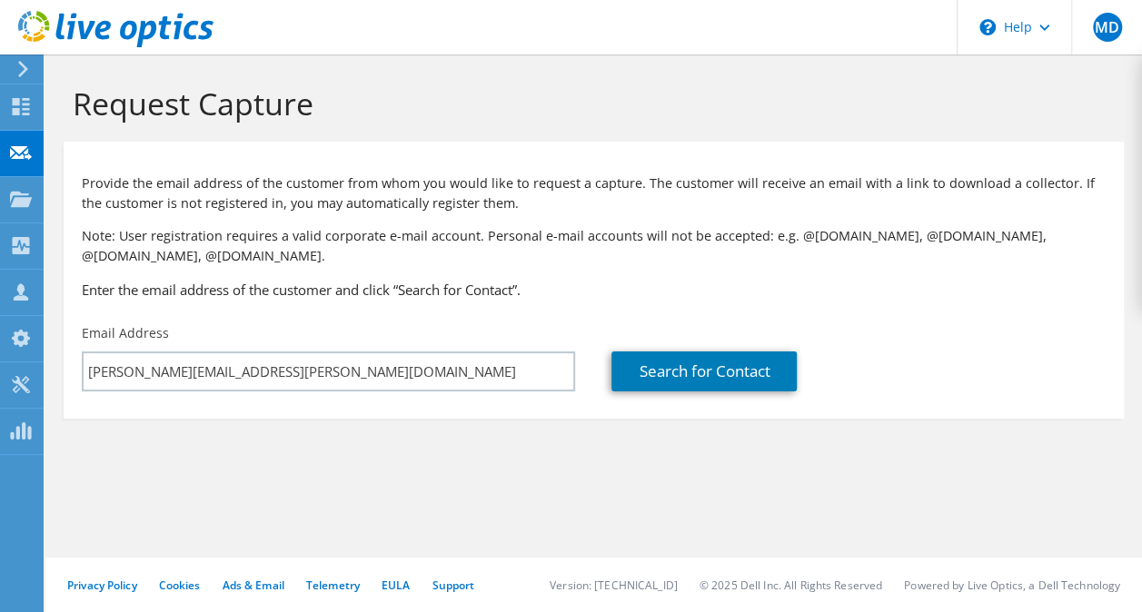
click at [388, 452] on section "Request Capture Provide the email address of the customer from whom you would l…" at bounding box center [593, 282] width 1097 height 455
click at [676, 379] on link "Search for Contact" at bounding box center [703, 372] width 185 height 40
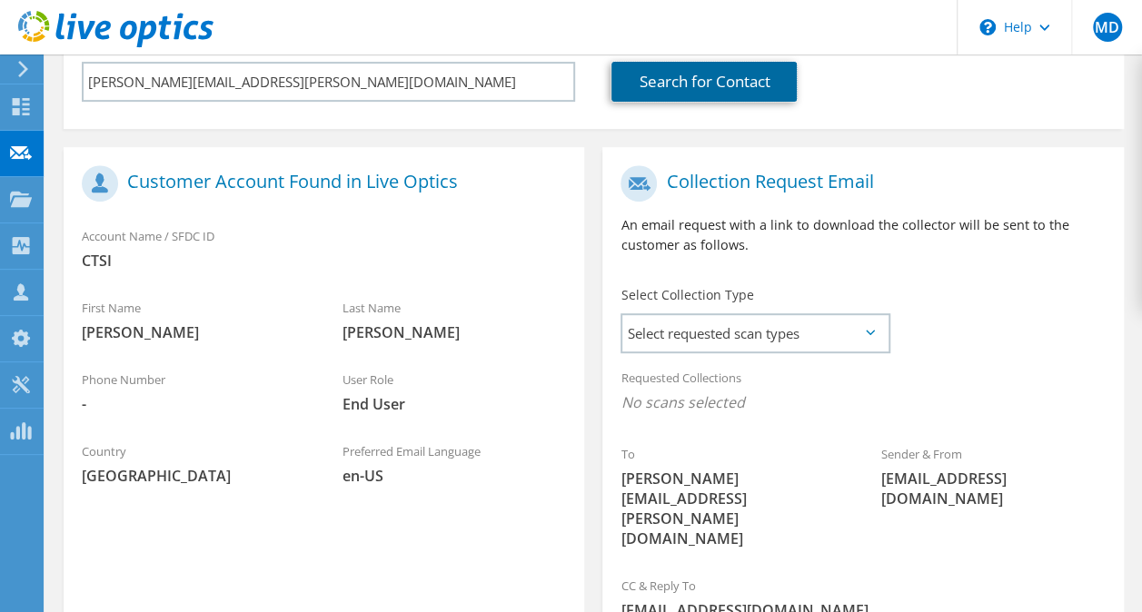
scroll to position [297, 0]
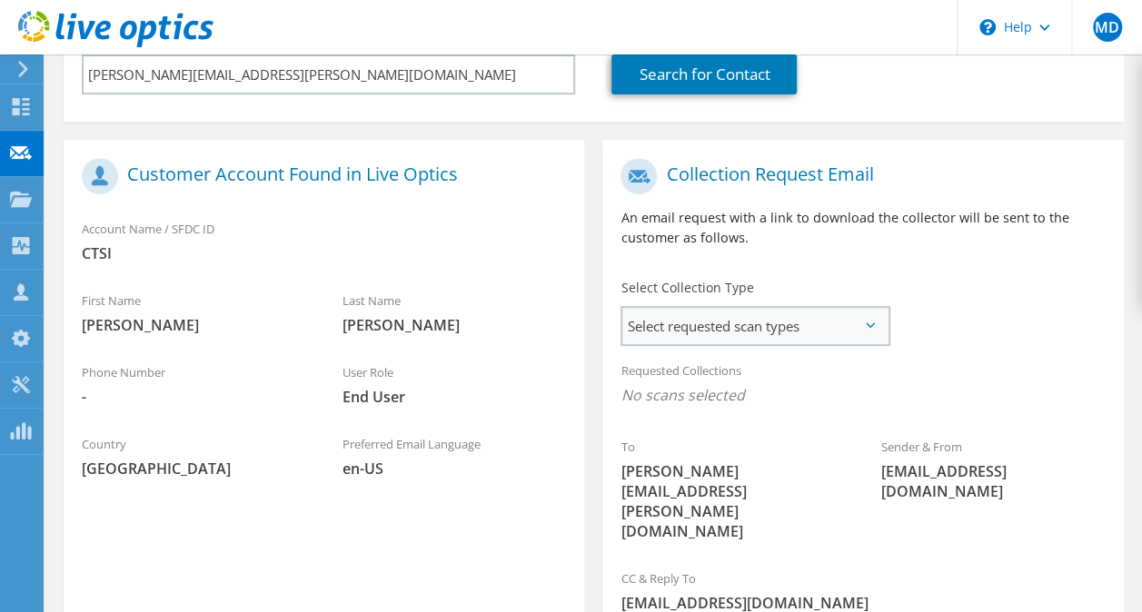
click at [650, 332] on span "Select requested scan types" at bounding box center [754, 326] width 265 height 36
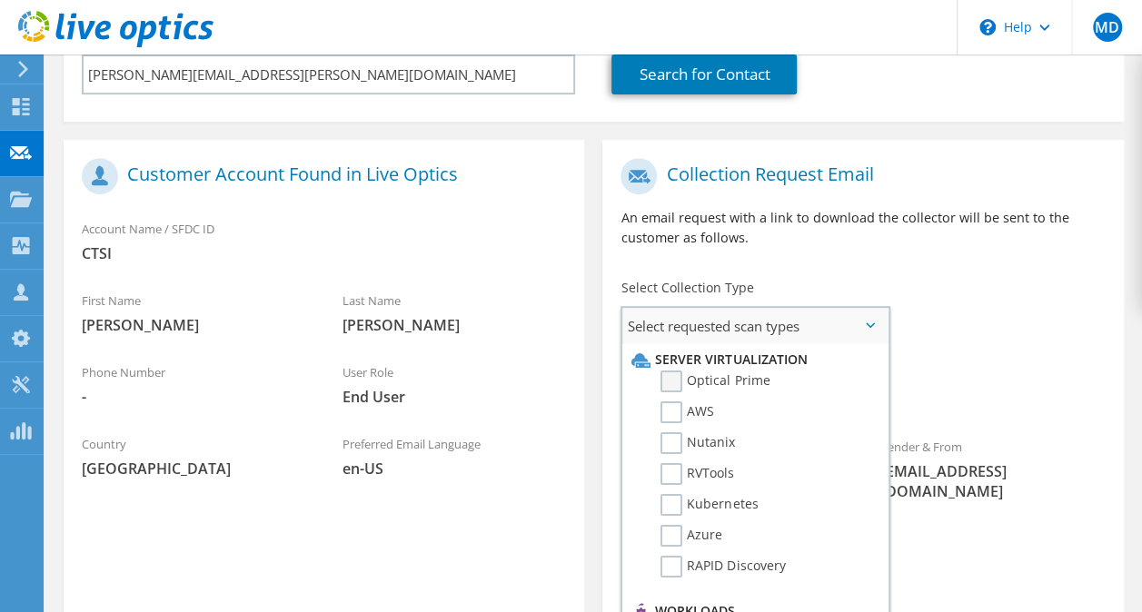
click at [667, 373] on label "Optical Prime" at bounding box center [715, 382] width 109 height 22
click at [0, 0] on input "Optical Prime" at bounding box center [0, 0] width 0 height 0
click at [876, 319] on span "Select requested scan types" at bounding box center [754, 326] width 265 height 36
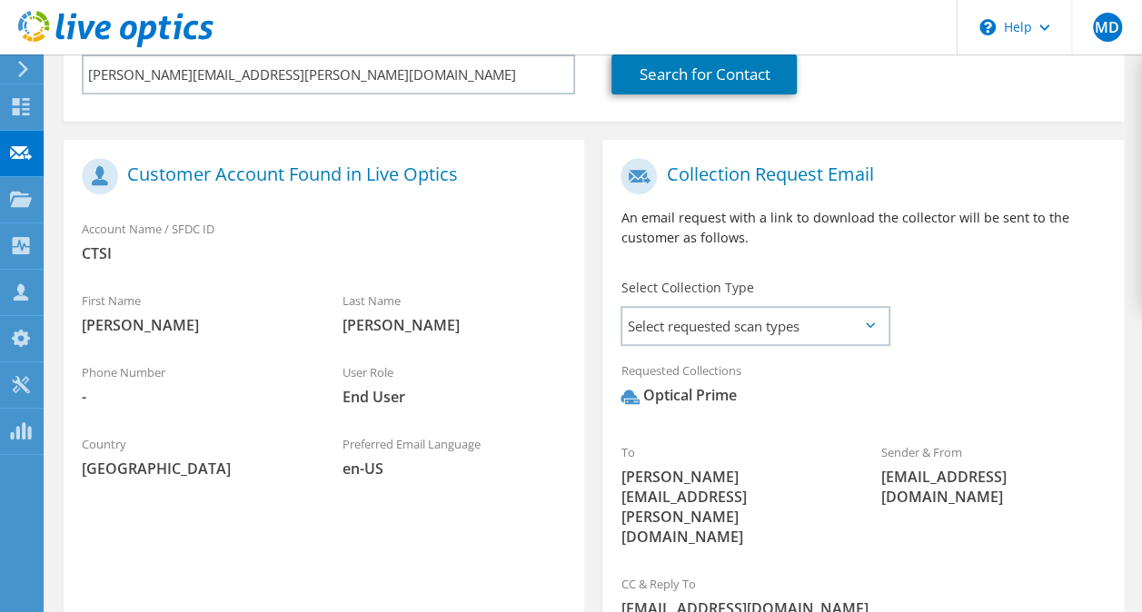
click at [949, 308] on div "To [PERSON_NAME][EMAIL_ADDRESS][PERSON_NAME][DOMAIN_NAME] Sender & From [EMAIL_…" at bounding box center [862, 357] width 521 height 416
click at [534, 280] on div "Account Name / SFDC ID CTSI" at bounding box center [324, 246] width 521 height 72
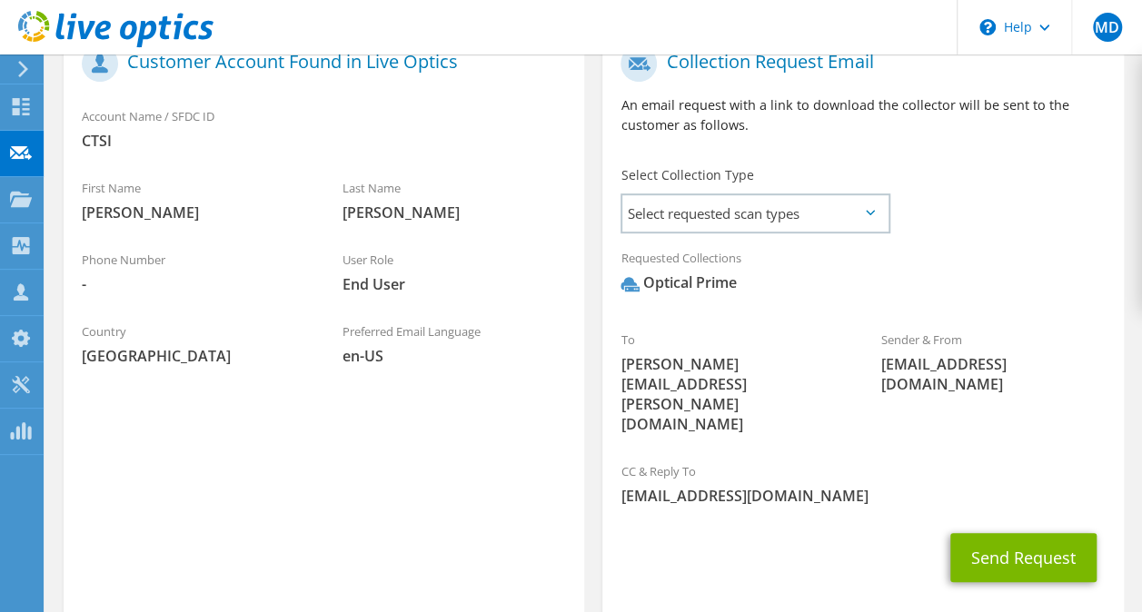
scroll to position [448, 0]
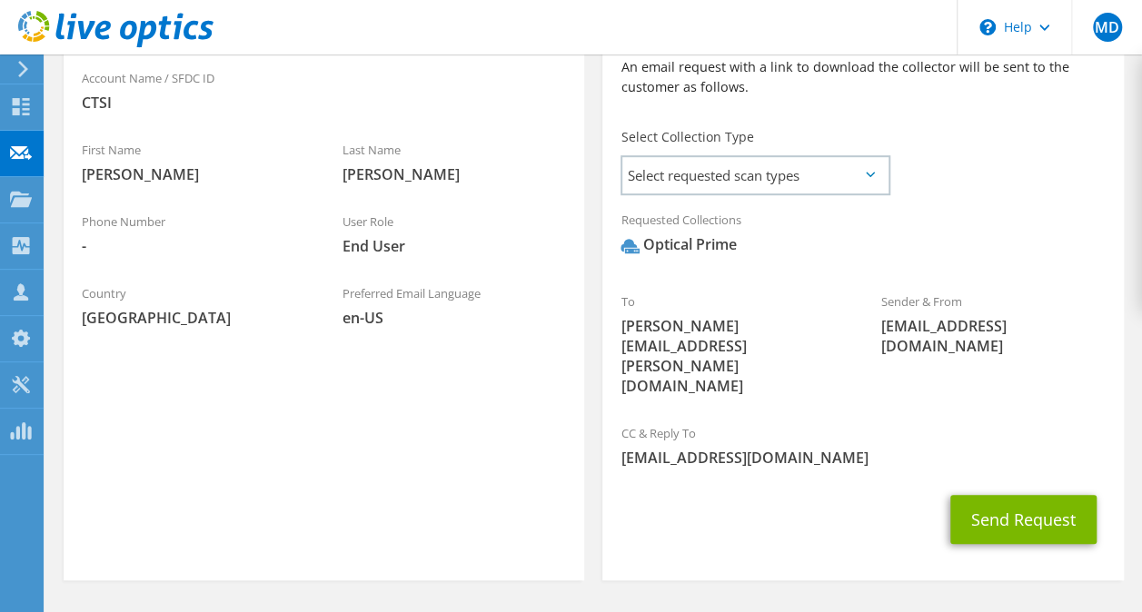
click at [935, 323] on span "[EMAIL_ADDRESS][DOMAIN_NAME]" at bounding box center [993, 336] width 224 height 40
drag, startPoint x: 935, startPoint y: 323, endPoint x: 821, endPoint y: 389, distance: 131.5
click at [821, 414] on div "CC & Reply To [EMAIL_ADDRESS][DOMAIN_NAME]" at bounding box center [862, 445] width 521 height 63
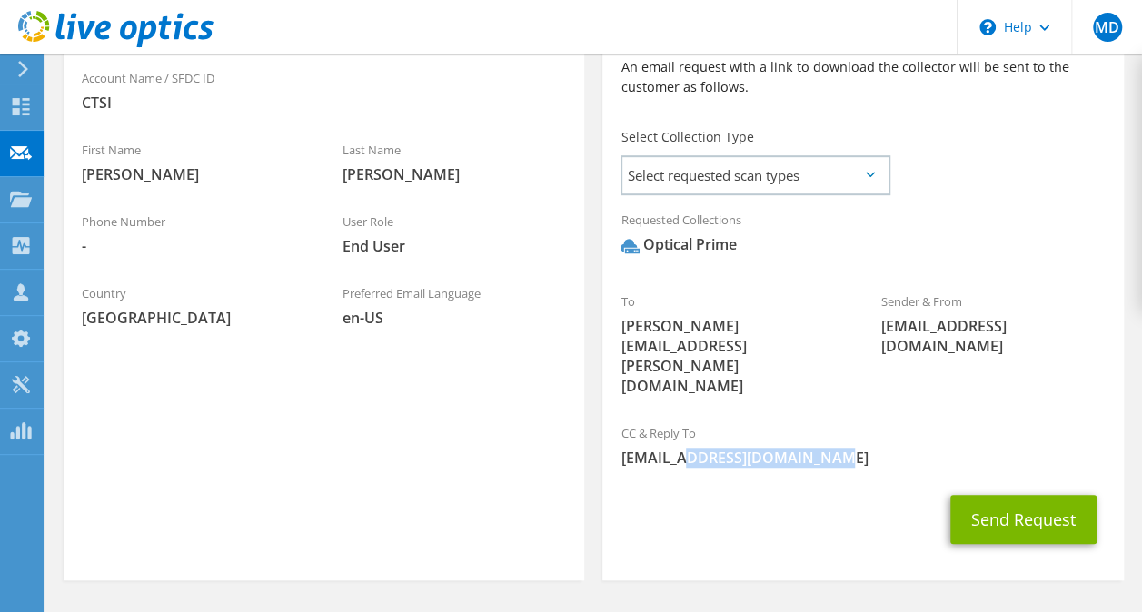
click at [821, 448] on span "[EMAIL_ADDRESS][DOMAIN_NAME]" at bounding box center [863, 458] width 484 height 20
drag, startPoint x: 821, startPoint y: 389, endPoint x: 820, endPoint y: 464, distance: 75.4
click at [820, 486] on div "Send Request" at bounding box center [862, 519] width 521 height 67
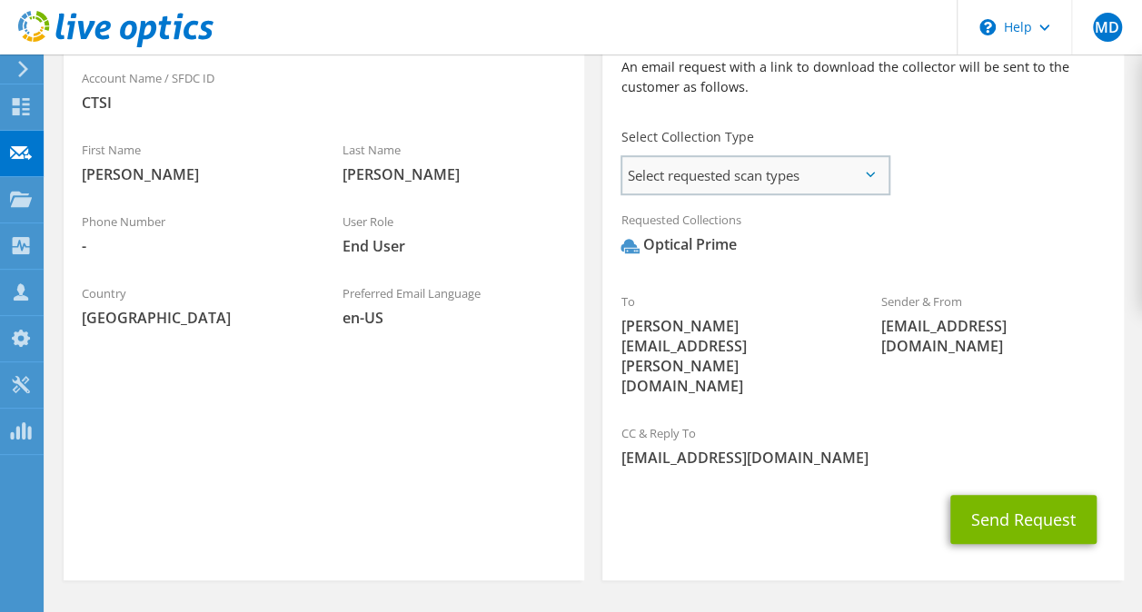
click at [785, 166] on span "Select requested scan types" at bounding box center [754, 175] width 265 height 36
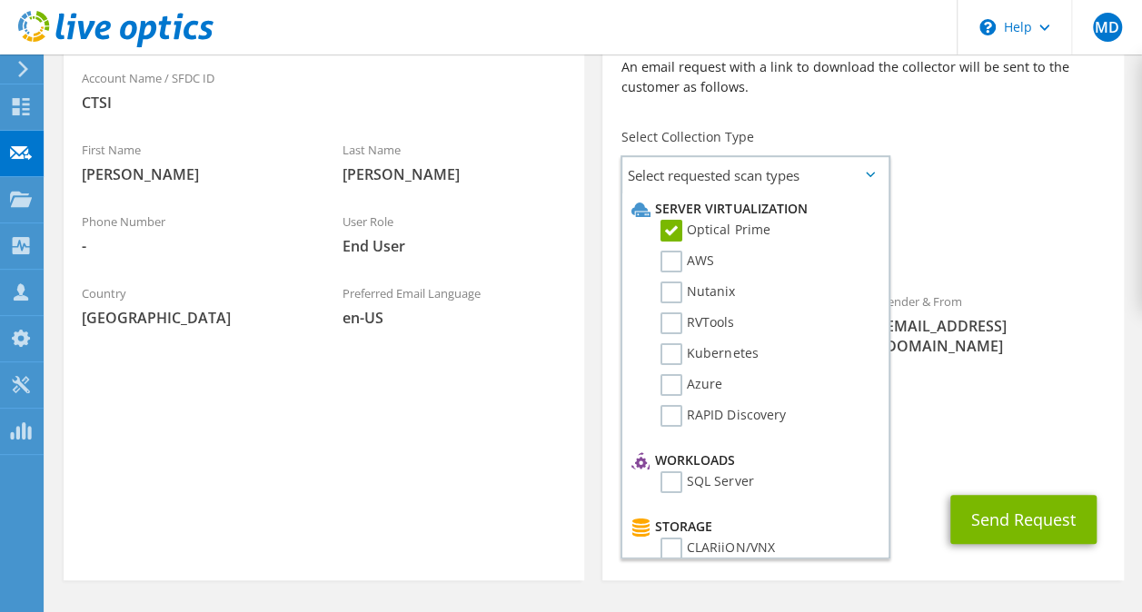
click at [924, 249] on span "Optical Prime" at bounding box center [863, 249] width 484 height 30
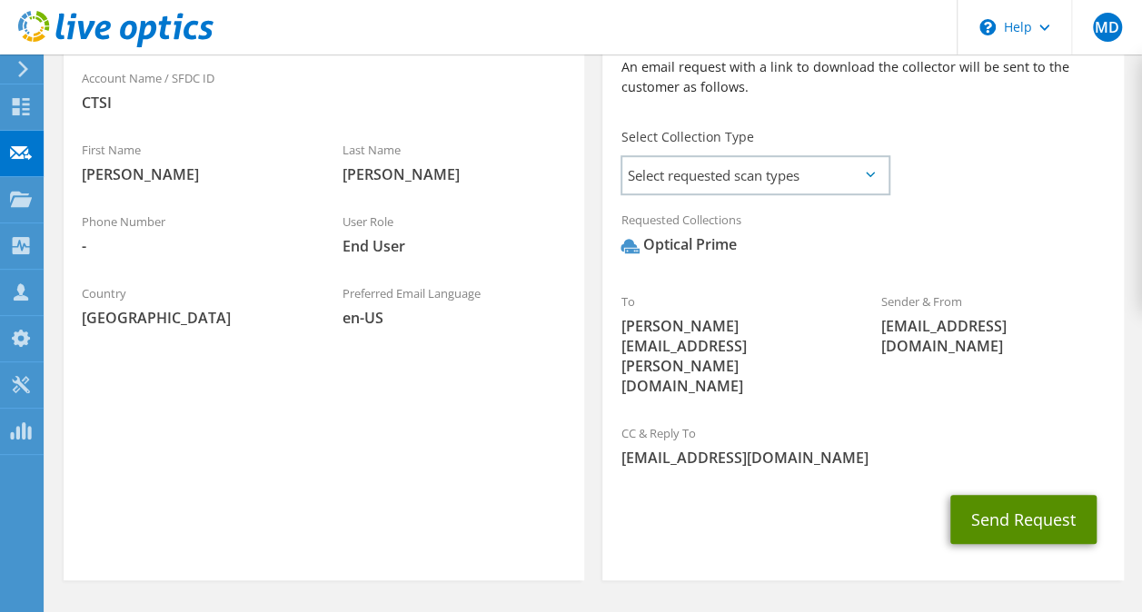
click at [979, 495] on button "Send Request" at bounding box center [1023, 519] width 146 height 49
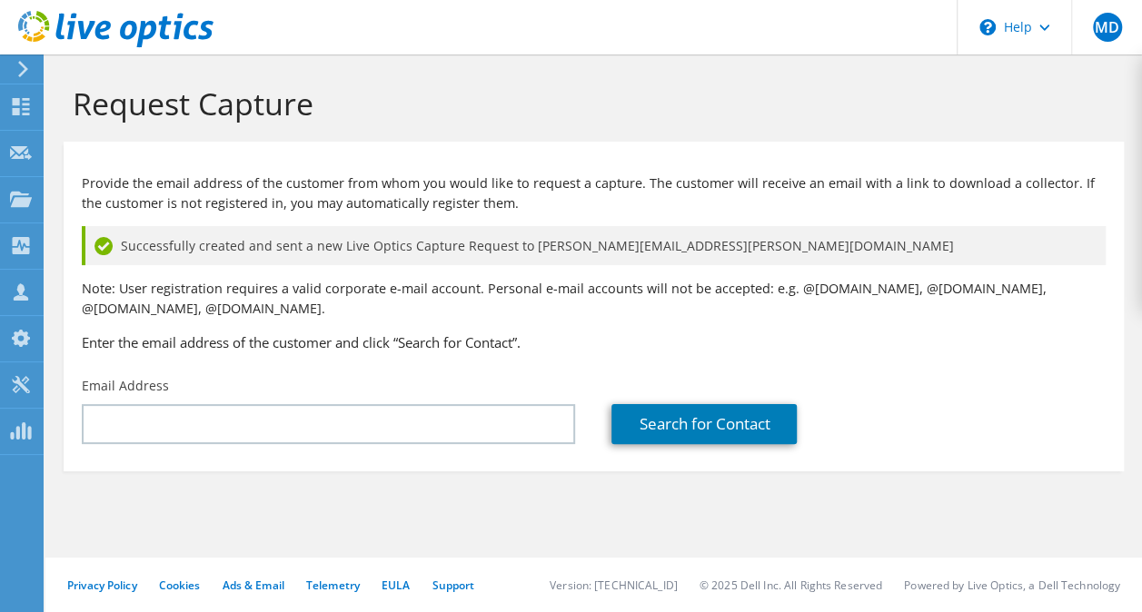
click at [749, 63] on div "Request Capture" at bounding box center [594, 98] width 1079 height 87
click at [458, 341] on h3 "Enter the email address of the customer and click “Search for Contact”." at bounding box center [594, 343] width 1024 height 20
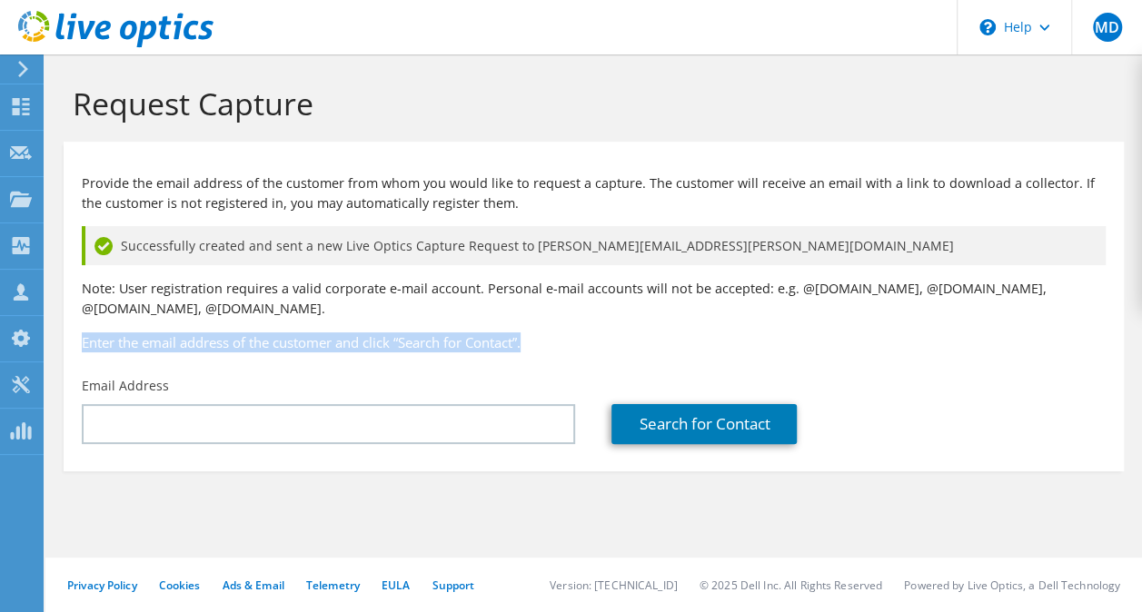
click at [458, 341] on h3 "Enter the email address of the customer and click “Search for Contact”." at bounding box center [594, 343] width 1024 height 20
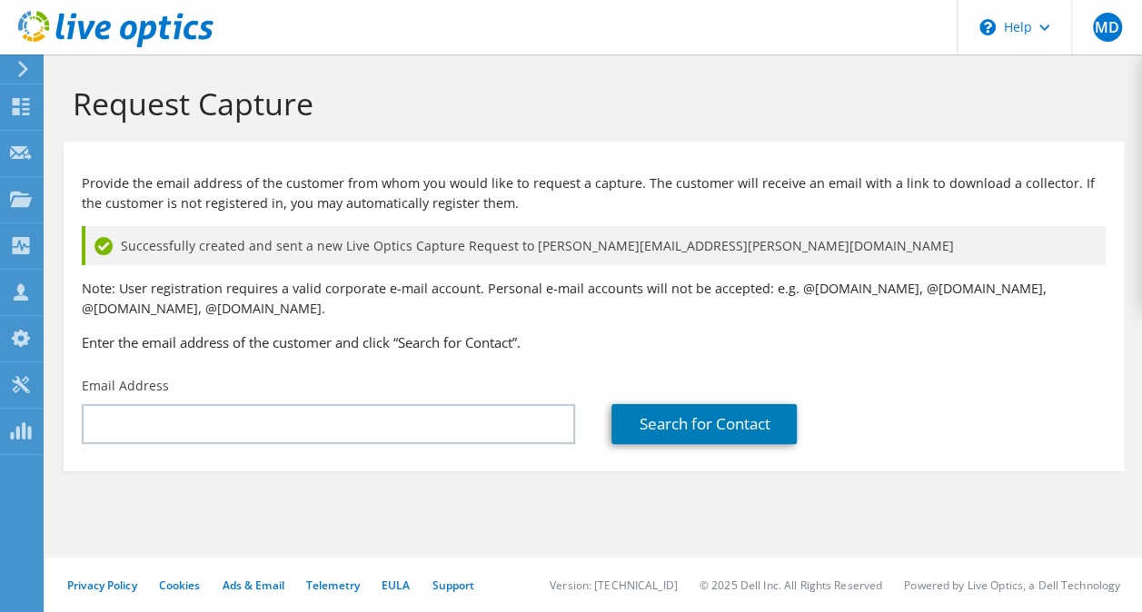
click at [729, 309] on p "Note: User registration requires a valid corporate e-mail account. Personal e-m…" at bounding box center [594, 299] width 1024 height 40
click at [709, 286] on p "Note: User registration requires a valid corporate e-mail account. Personal e-m…" at bounding box center [594, 299] width 1024 height 40
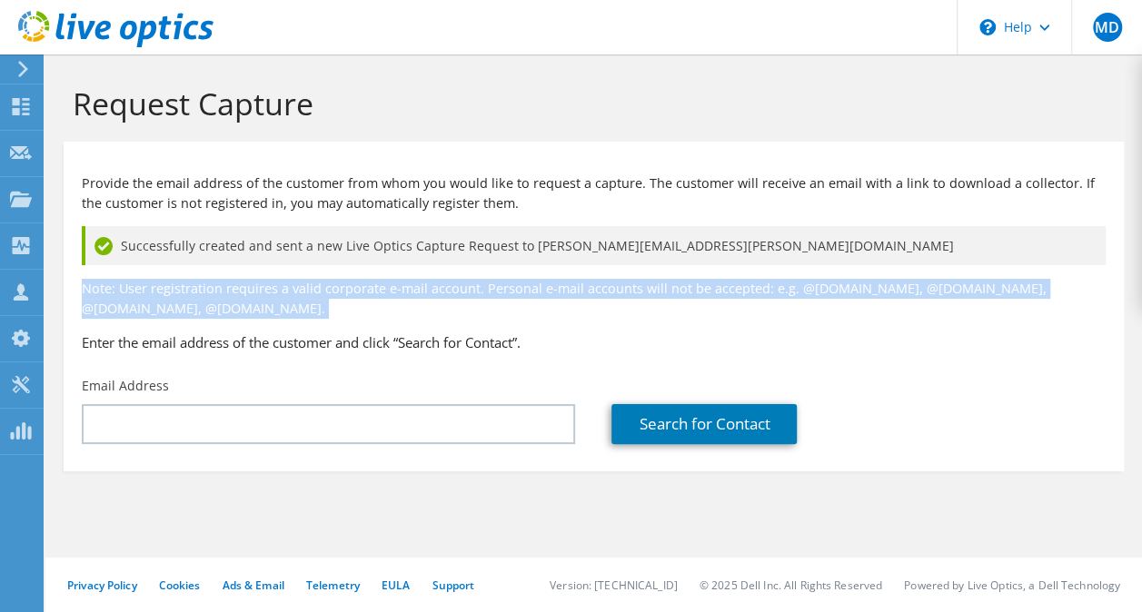
click at [709, 286] on p "Note: User registration requires a valid corporate e-mail account. Personal e-m…" at bounding box center [594, 299] width 1024 height 40
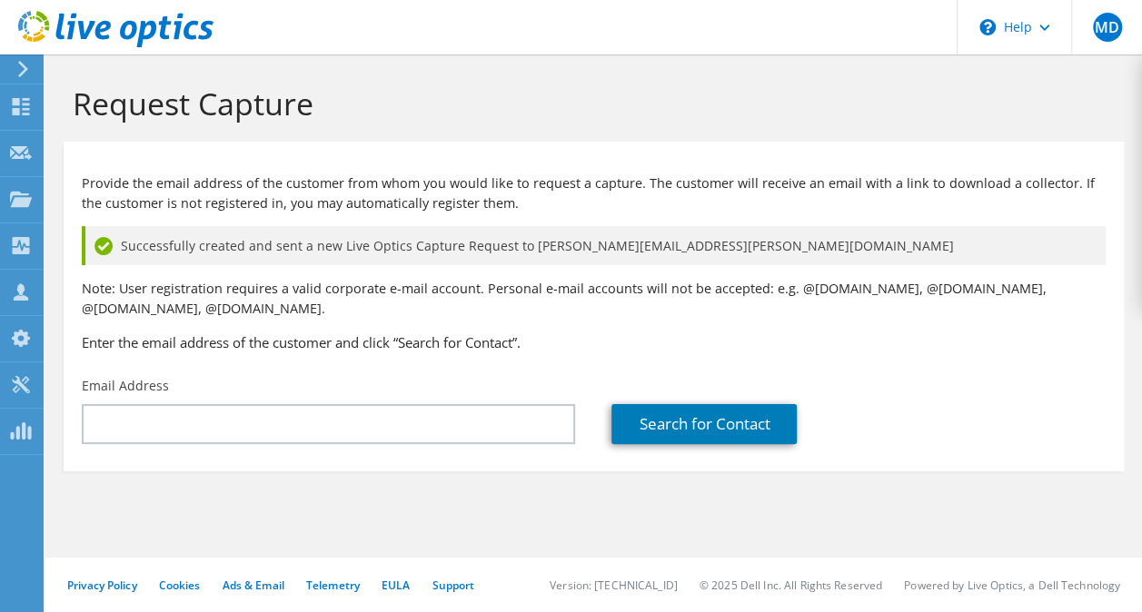
drag, startPoint x: 709, startPoint y: 286, endPoint x: 723, endPoint y: 321, distance: 37.5
click at [723, 321] on div "Provide the email address of the customer from whom you would like to request a…" at bounding box center [594, 259] width 1060 height 217
click at [540, 240] on span "Successfully created and sent a new Live Optics Capture Request to paul.tafoya@…" at bounding box center [537, 246] width 833 height 20
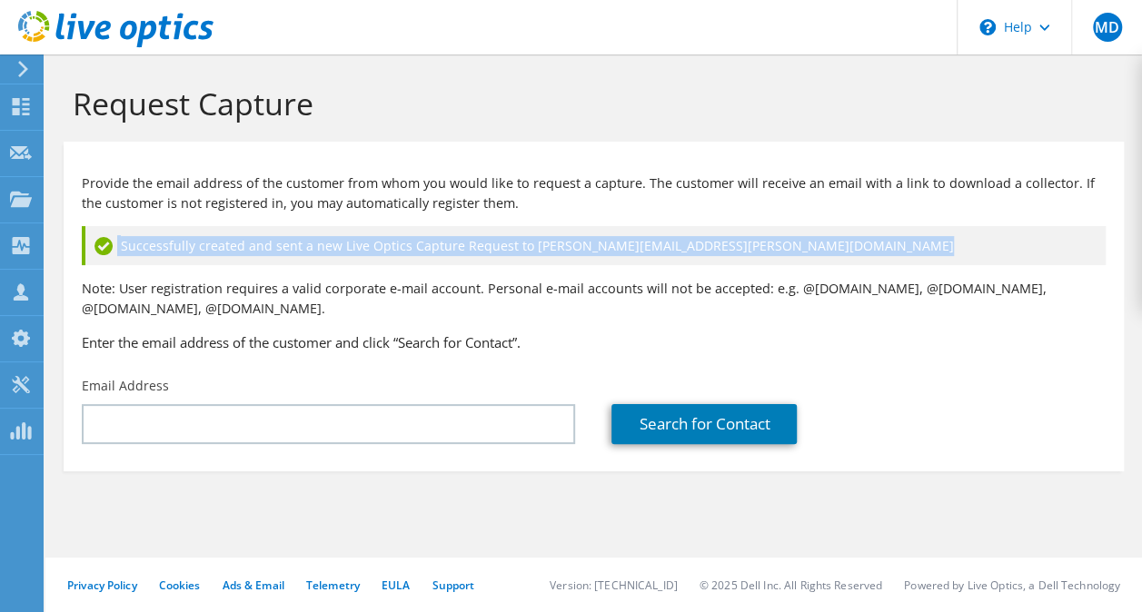
click at [540, 240] on span "Successfully created and sent a new Live Optics Capture Request to paul.tafoya@…" at bounding box center [537, 246] width 833 height 20
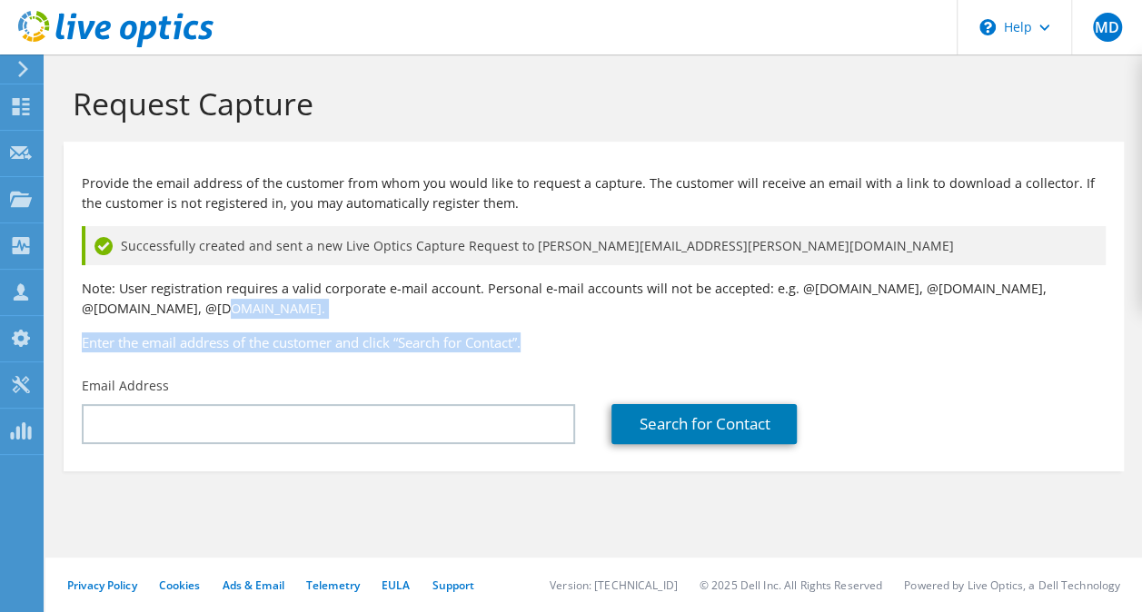
drag, startPoint x: 540, startPoint y: 240, endPoint x: 638, endPoint y: 318, distance: 125.4
click at [638, 318] on div "Provide the email address of the customer from whom you would like to request a…" at bounding box center [594, 259] width 1060 height 217
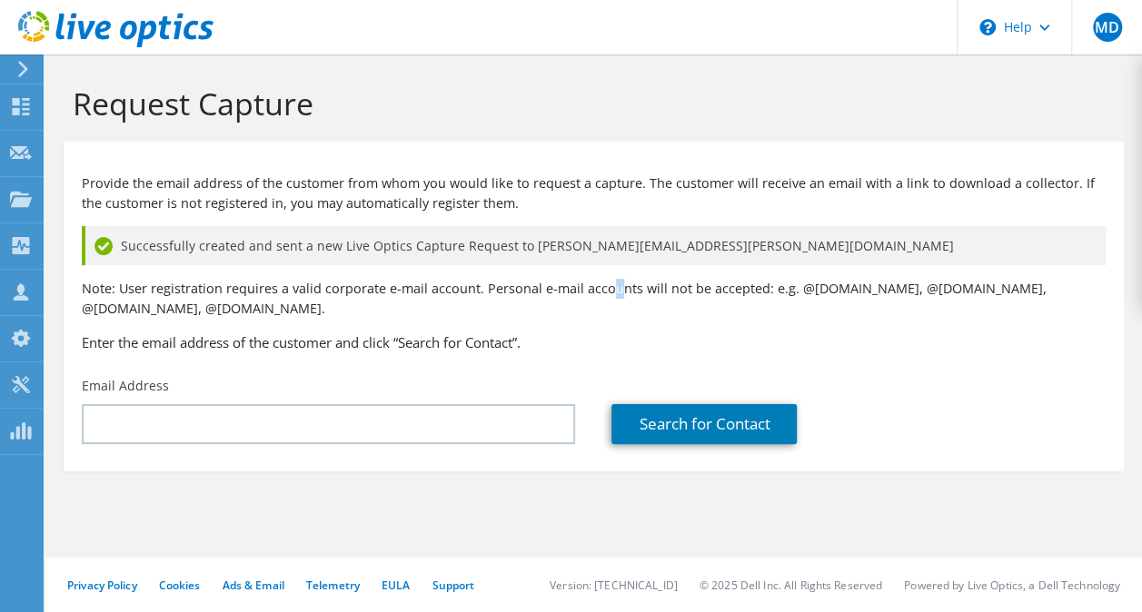
drag, startPoint x: 638, startPoint y: 318, endPoint x: 610, endPoint y: 289, distance: 40.5
click at [610, 289] on p "Note: User registration requires a valid corporate e-mail account. Personal e-m…" at bounding box center [594, 299] width 1024 height 40
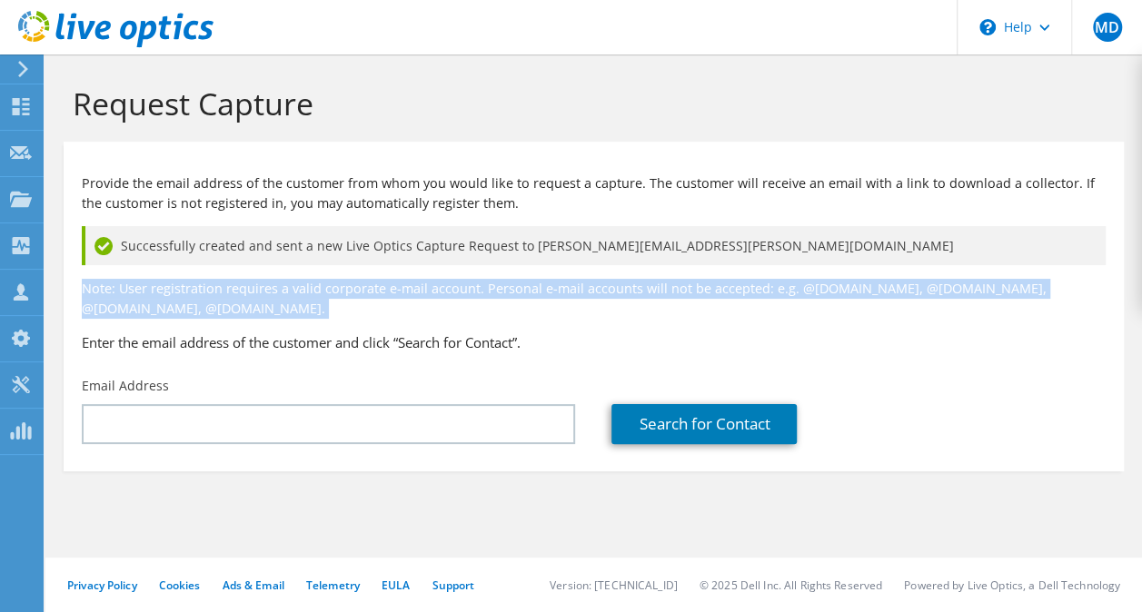
click at [610, 289] on p "Note: User registration requires a valid corporate e-mail account. Personal e-m…" at bounding box center [594, 299] width 1024 height 40
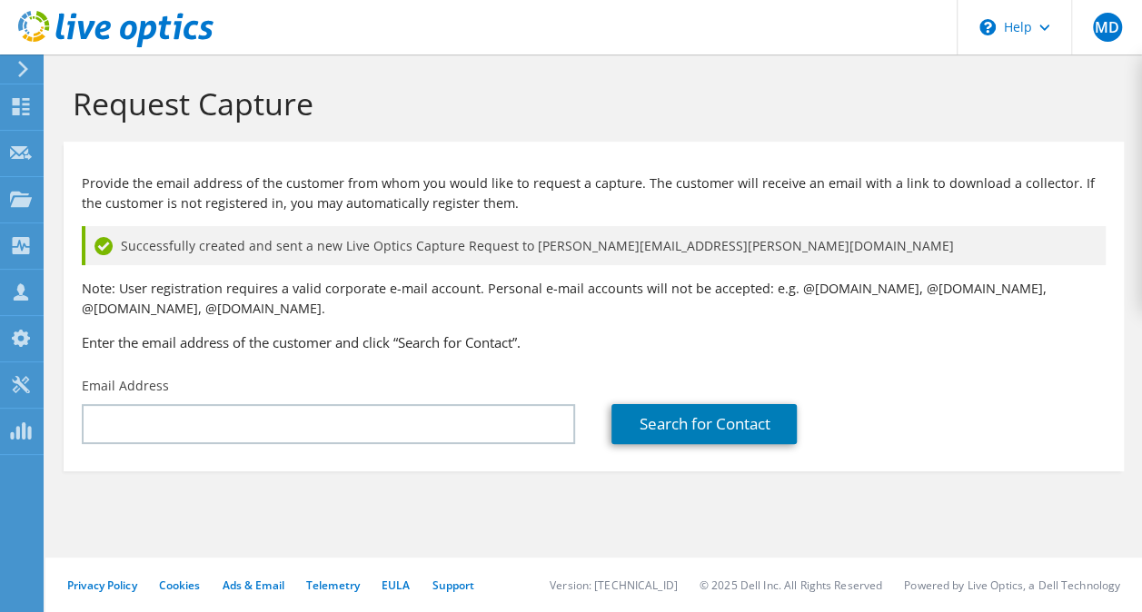
drag, startPoint x: 610, startPoint y: 289, endPoint x: 660, endPoint y: 331, distance: 65.1
click at [660, 331] on div "Provide the email address of the customer from whom you would like to request a…" at bounding box center [594, 259] width 1060 height 217
